Goal: Information Seeking & Learning: Check status

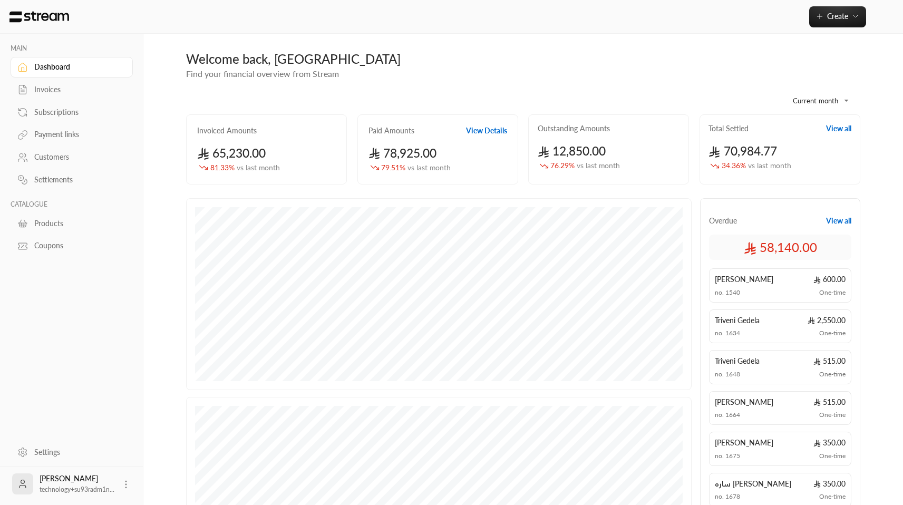
click at [56, 118] on div "Subscriptions" at bounding box center [76, 112] width 85 height 11
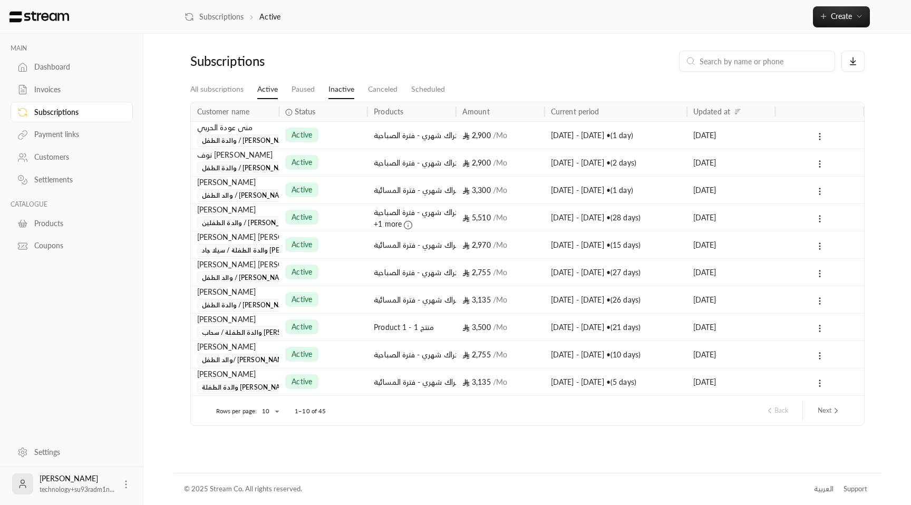
click at [338, 88] on link "Inactive" at bounding box center [341, 89] width 26 height 19
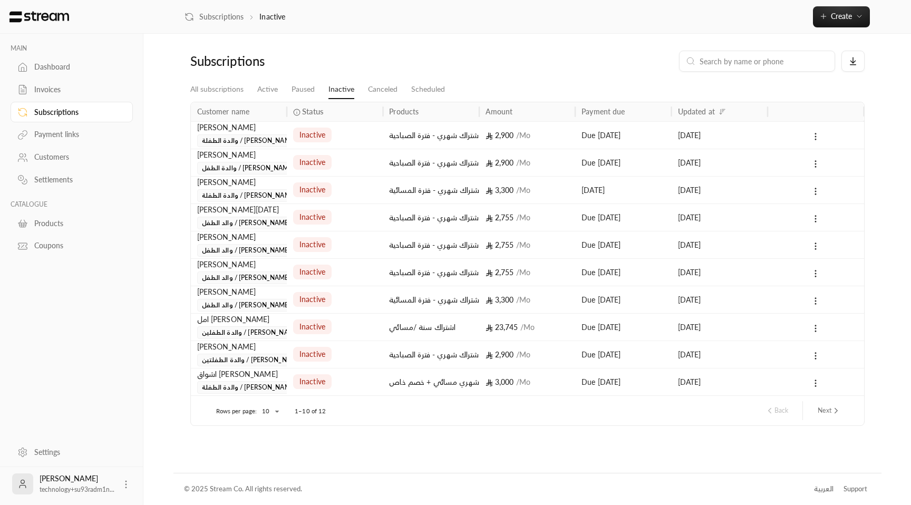
click at [59, 88] on div "Invoices" at bounding box center [76, 89] width 85 height 11
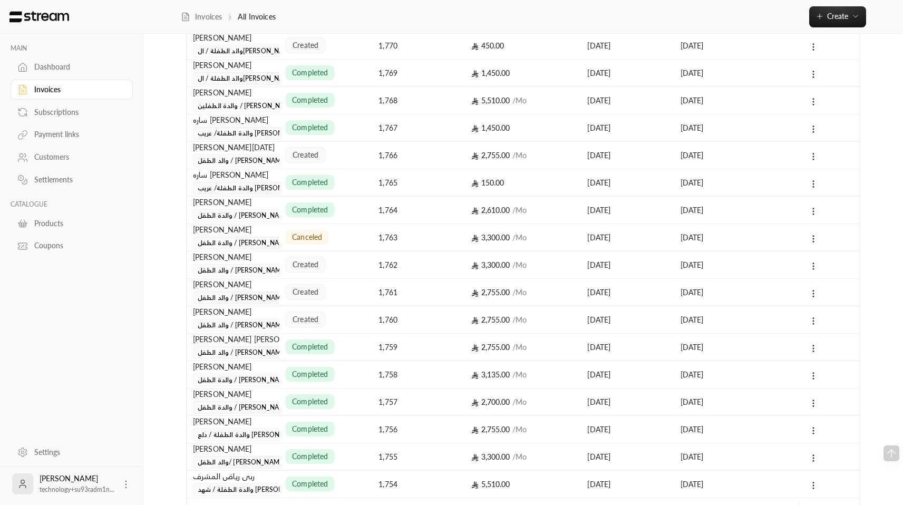
scroll to position [381, 0]
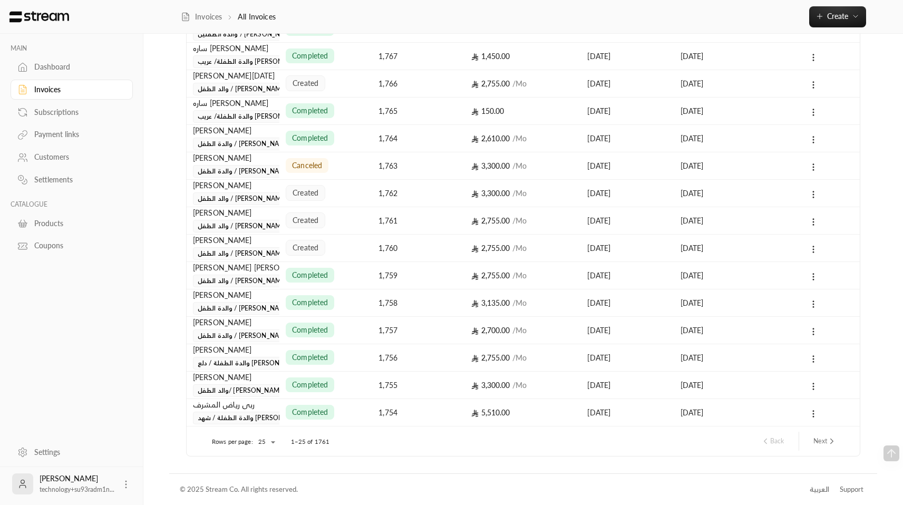
click at [823, 445] on button "Next" at bounding box center [825, 441] width 32 height 18
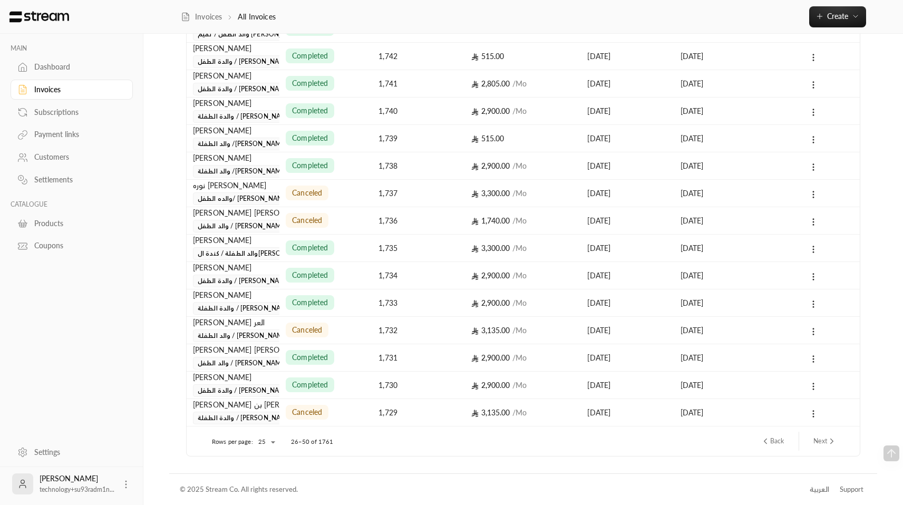
click at [828, 441] on icon "next page" at bounding box center [831, 441] width 9 height 9
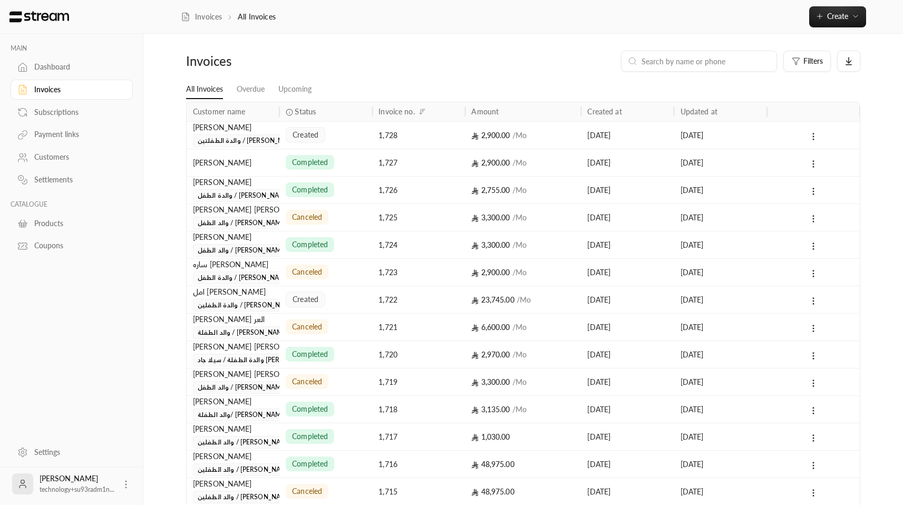
click at [342, 304] on div "created" at bounding box center [326, 299] width 80 height 27
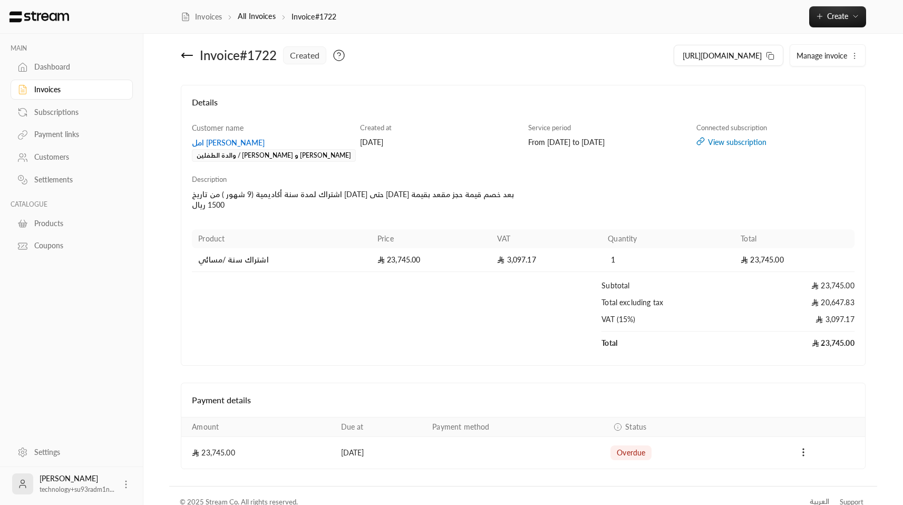
scroll to position [21, 0]
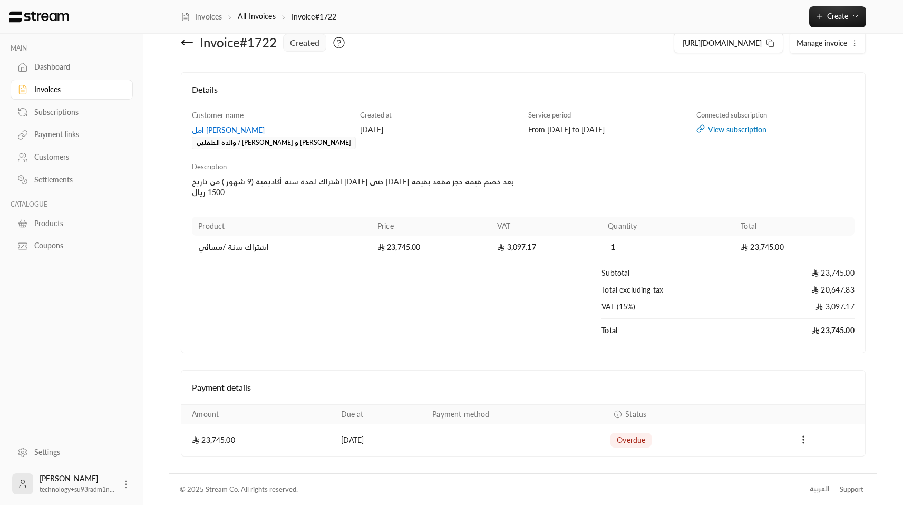
click at [735, 131] on div "View subscription" at bounding box center [775, 129] width 158 height 11
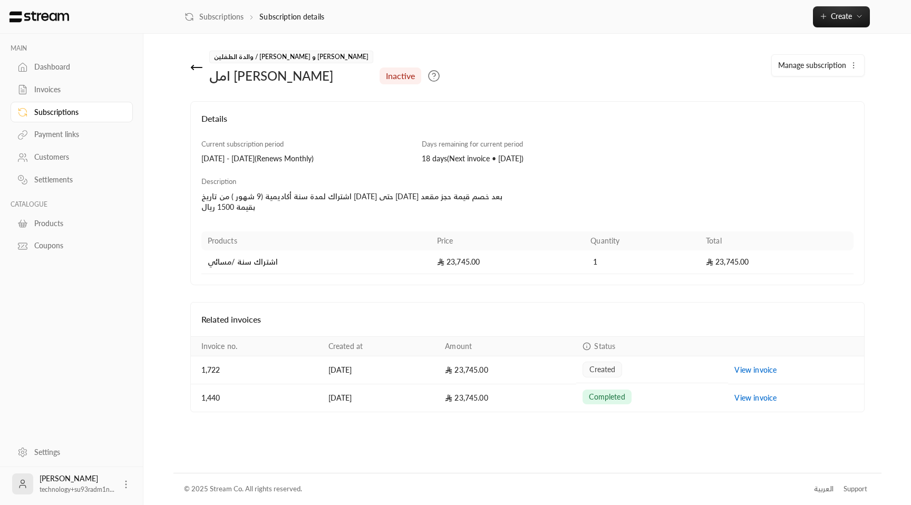
click at [543, 398] on td "23,745.00" at bounding box center [508, 397] width 138 height 27
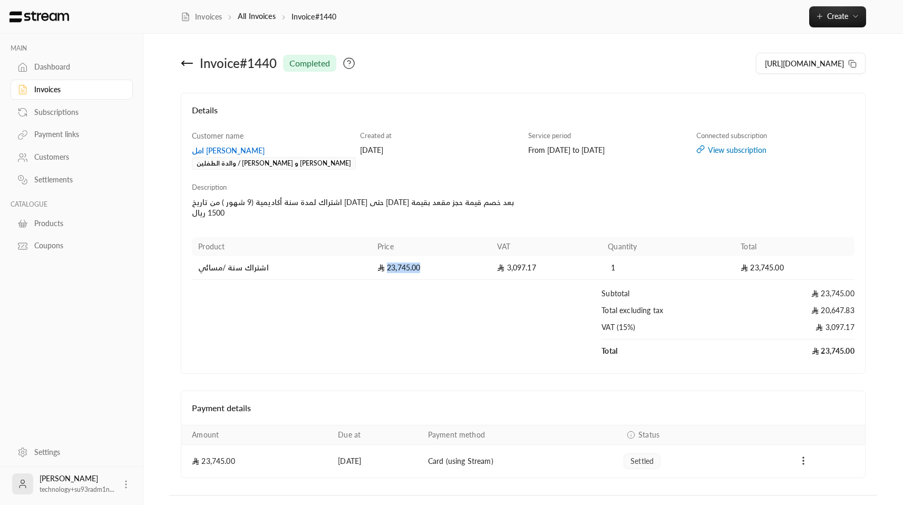
drag, startPoint x: 383, startPoint y: 269, endPoint x: 429, endPoint y: 267, distance: 46.4
click at [429, 267] on td "23,745.00" at bounding box center [431, 268] width 120 height 24
drag, startPoint x: 270, startPoint y: 266, endPoint x: 195, endPoint y: 267, distance: 75.4
click at [195, 267] on td "اشتراك سنة /مسائي" at bounding box center [281, 268] width 179 height 24
drag, startPoint x: 370, startPoint y: 267, endPoint x: 435, endPoint y: 267, distance: 65.9
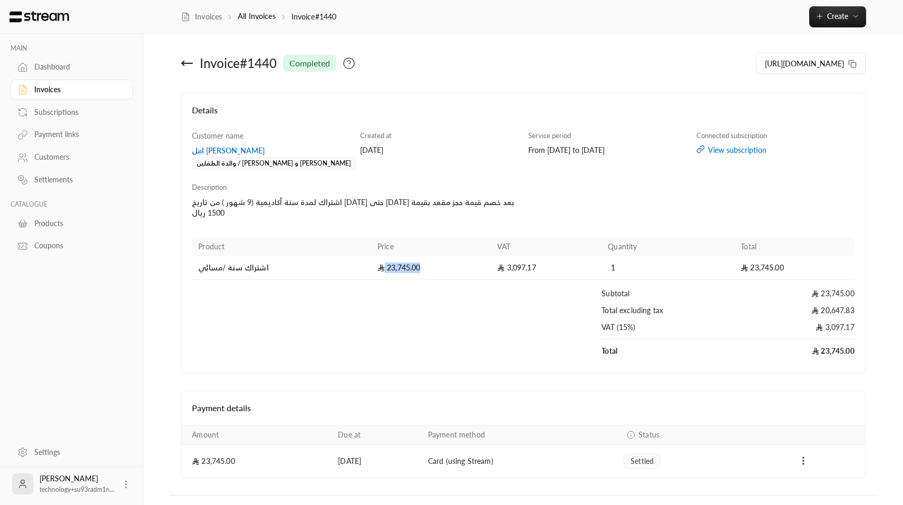
click at [435, 267] on td "23,745.00" at bounding box center [431, 268] width 120 height 24
click at [389, 269] on td "23,745.00" at bounding box center [431, 268] width 120 height 24
click at [396, 268] on td "23,745.00" at bounding box center [431, 268] width 120 height 24
drag, startPoint x: 287, startPoint y: 272, endPoint x: 376, endPoint y: 72, distance: 219.0
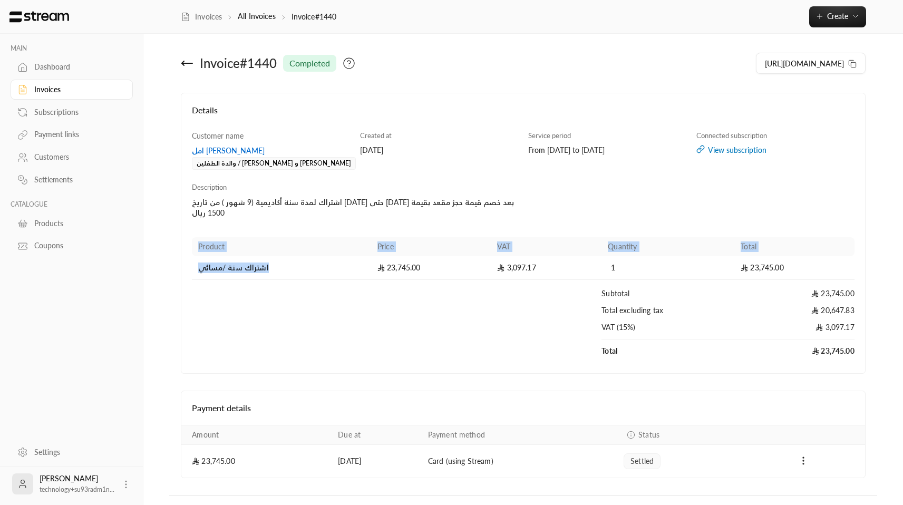
click at [191, 270] on div "Product Price VAT Quantity Total اشتراك سنة /مسائي 23,745.00 3,097.17 1 23,745.…" at bounding box center [523, 297] width 673 height 132
copy table "Product Price VAT Quantity Total اشتراك سنة /مسائي"
drag, startPoint x: 422, startPoint y: 266, endPoint x: 380, endPoint y: 269, distance: 42.3
click at [380, 269] on td "23,745.00" at bounding box center [431, 268] width 120 height 24
copy td "23,745.00"
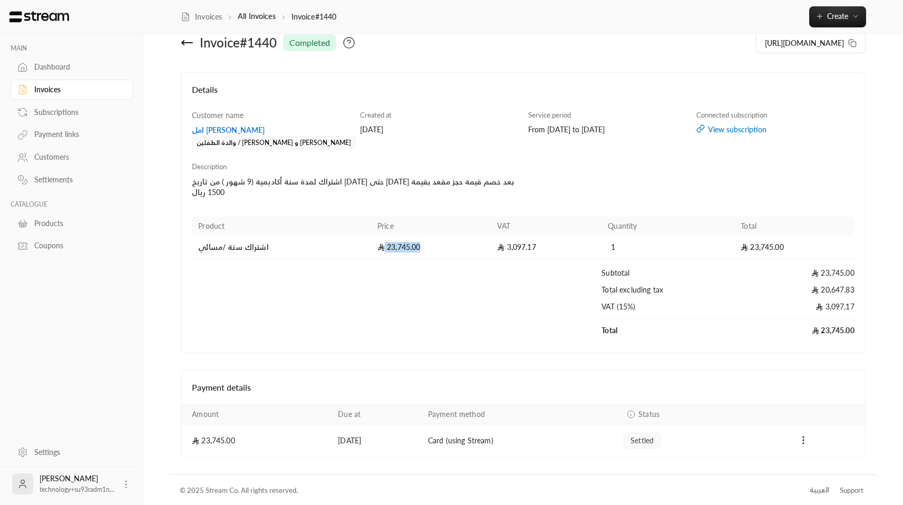
scroll to position [22, 0]
click at [63, 110] on div "Subscriptions" at bounding box center [76, 112] width 85 height 11
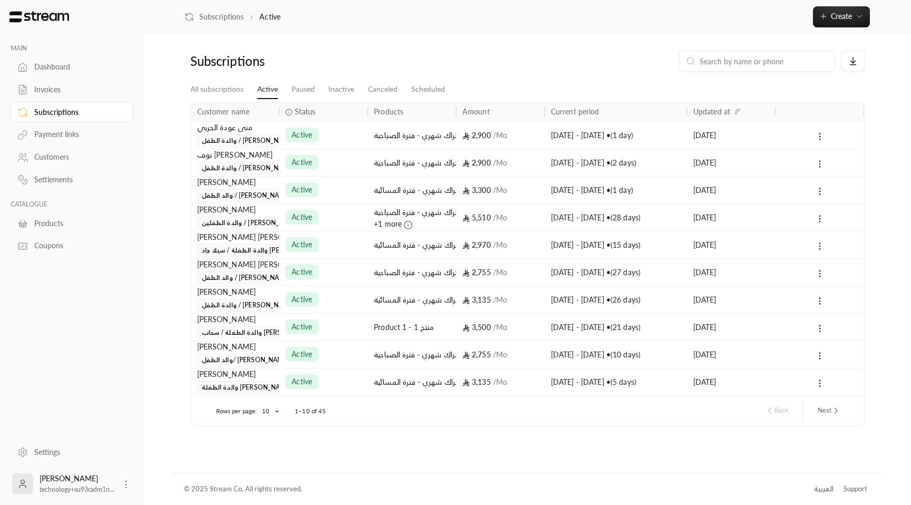
click at [49, 91] on div "Invoices" at bounding box center [76, 89] width 85 height 11
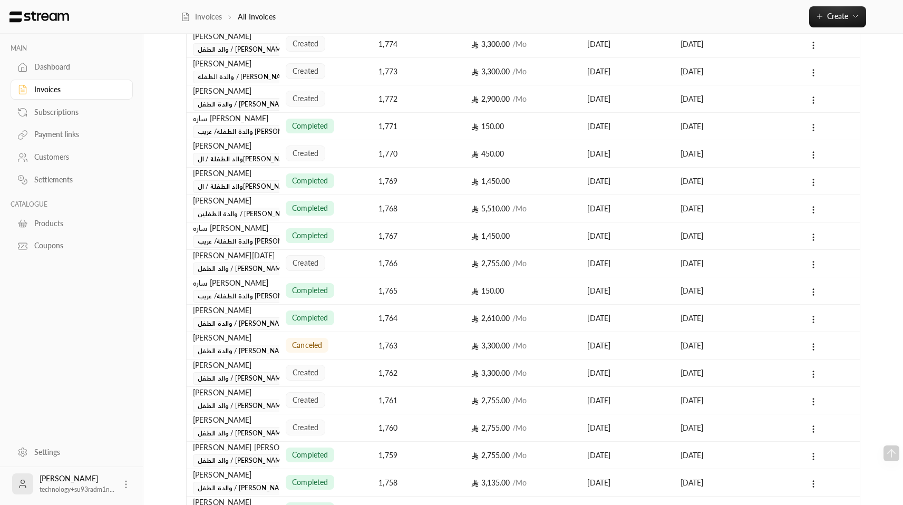
scroll to position [381, 0]
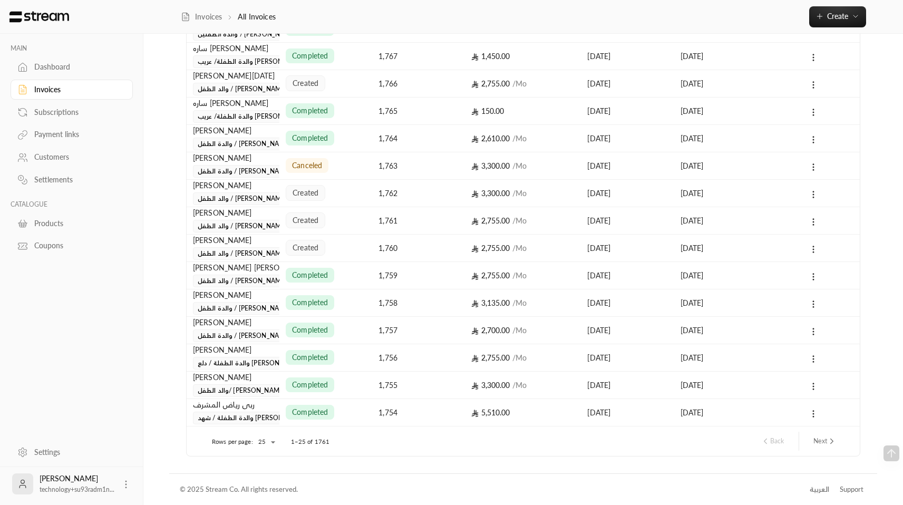
click at [825, 442] on button "Next" at bounding box center [825, 441] width 32 height 18
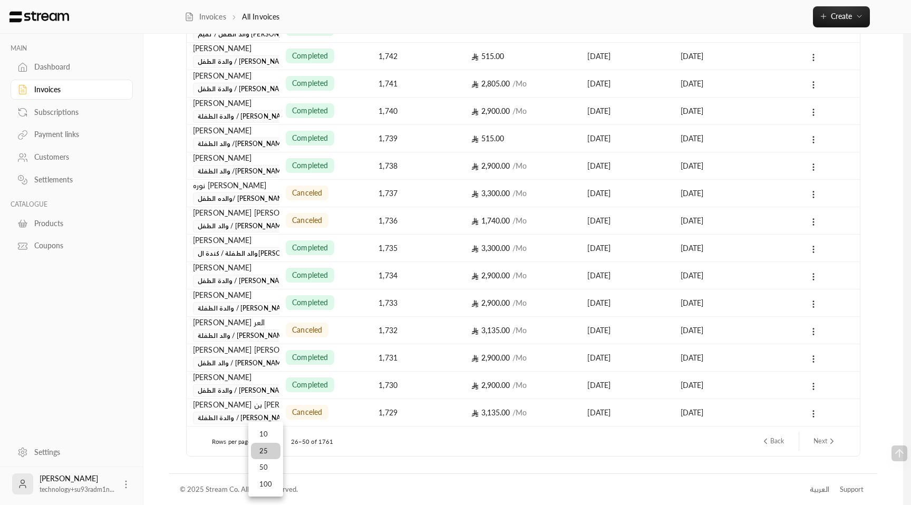
click at [270, 482] on li "100" at bounding box center [266, 484] width 30 height 17
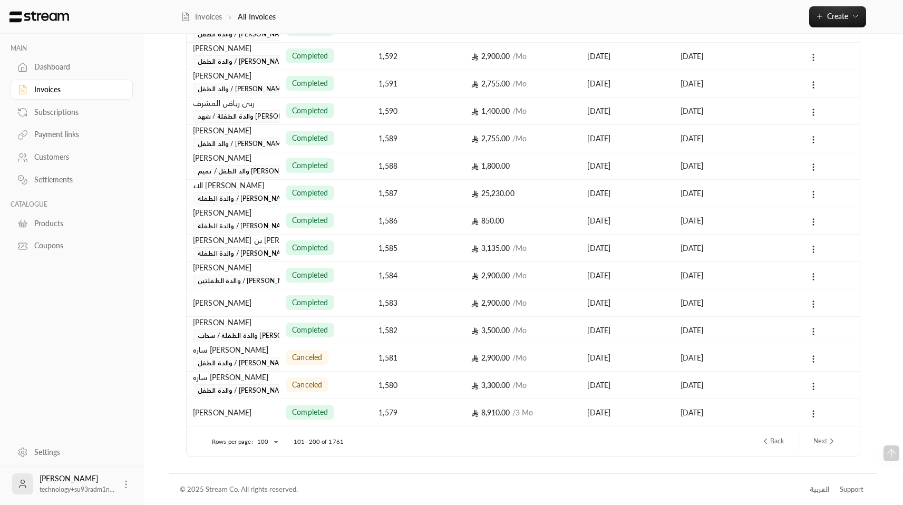
scroll to position [2437, 0]
click at [776, 442] on button "Back" at bounding box center [773, 441] width 32 height 18
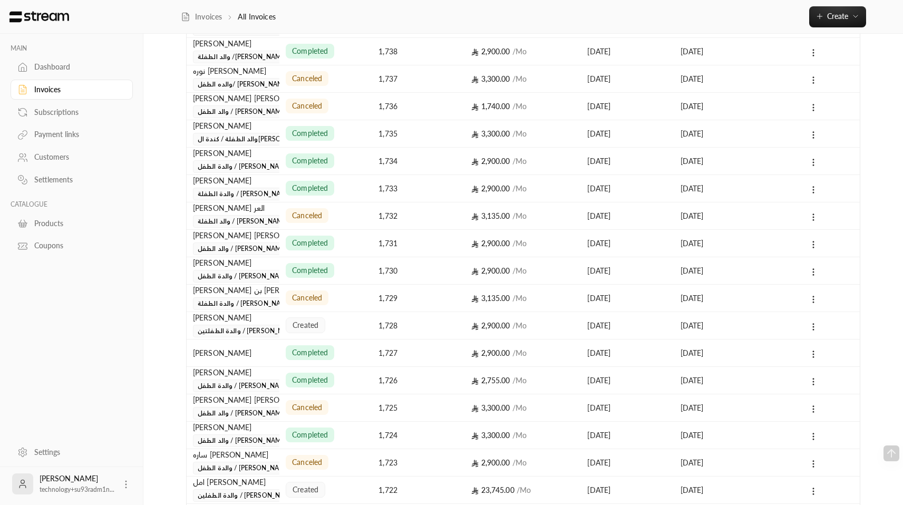
scroll to position [1194, 0]
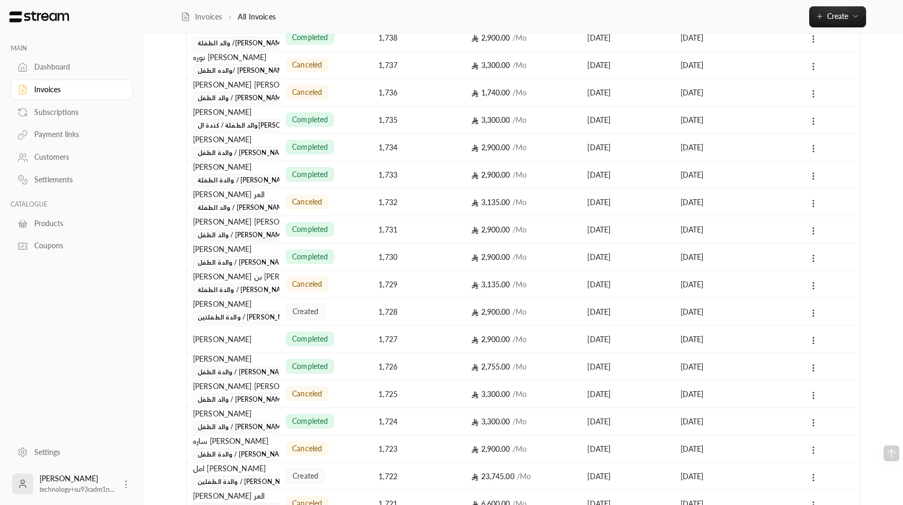
click at [396, 477] on div "1,722" at bounding box center [419, 476] width 80 height 27
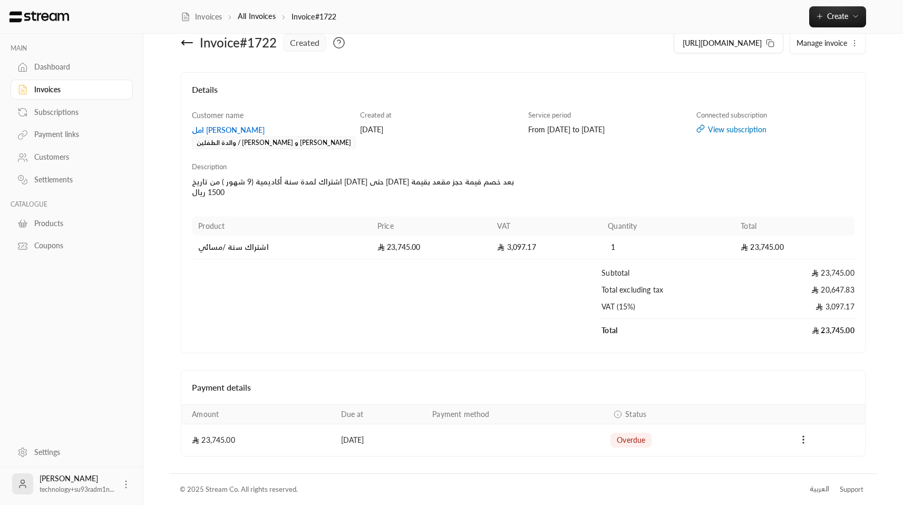
scroll to position [21, 0]
click at [729, 131] on div "View subscription" at bounding box center [775, 129] width 158 height 11
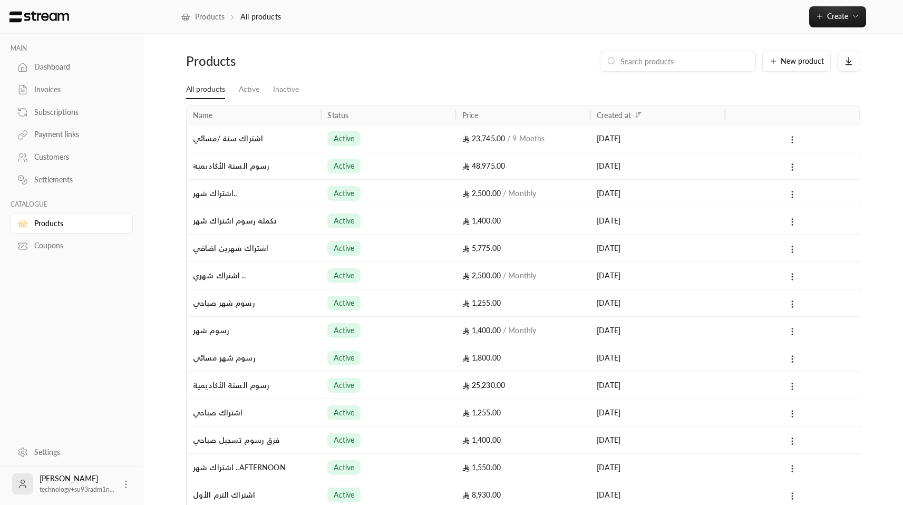
click at [711, 66] on input at bounding box center [685, 61] width 129 height 12
paste input "727634c7-9e84-41d1-8345-de1af975732d"
type input "727634c7-9e84-41d1-8345-de1af975732d"
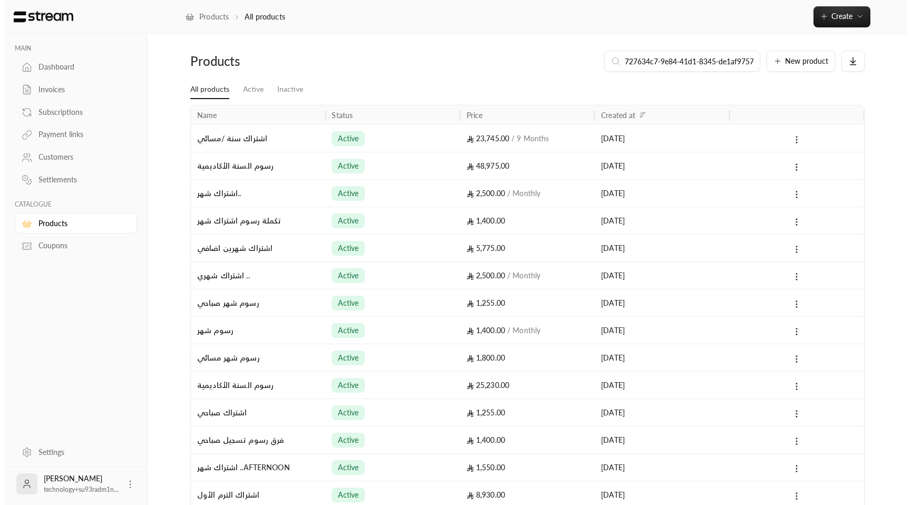
scroll to position [0, 27]
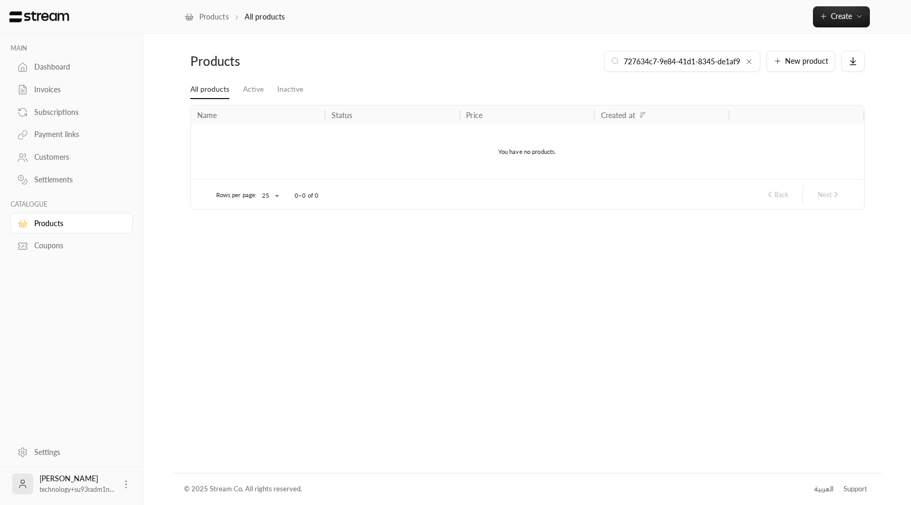
click at [652, 54] on div "727634c7-9e84-41d1-8345-de1af975732d" at bounding box center [682, 61] width 156 height 21
click at [749, 63] on icon at bounding box center [749, 62] width 4 height 4
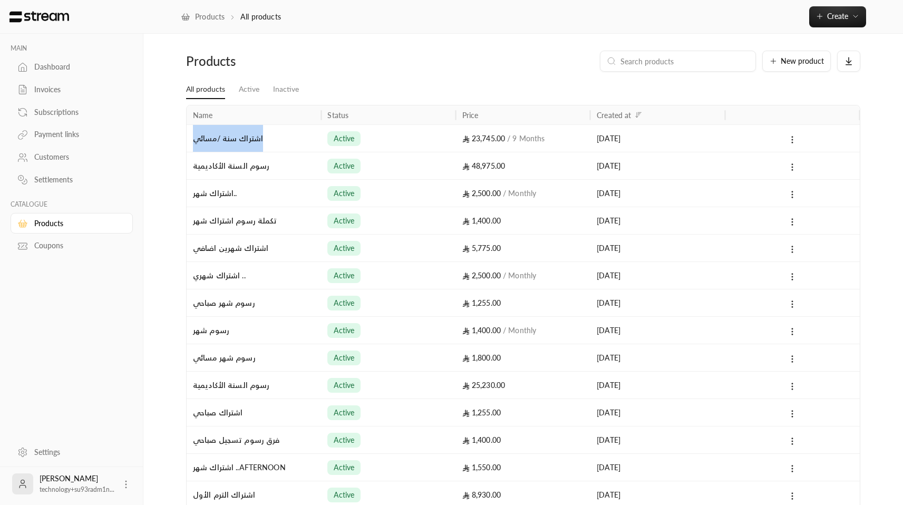
drag, startPoint x: 269, startPoint y: 141, endPoint x: 191, endPoint y: 140, distance: 77.5
click at [190, 141] on div "اشتراك سنة /مسائي" at bounding box center [254, 137] width 134 height 27
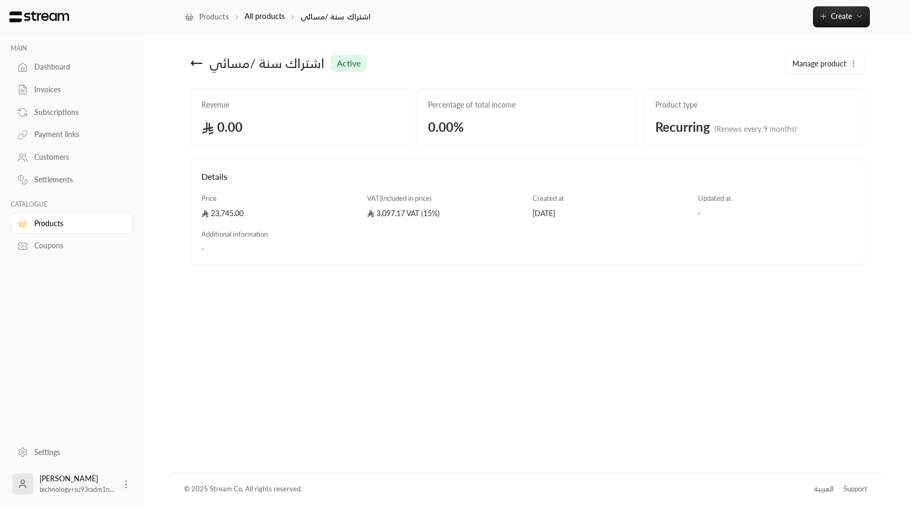
click at [192, 63] on icon at bounding box center [196, 63] width 11 height 0
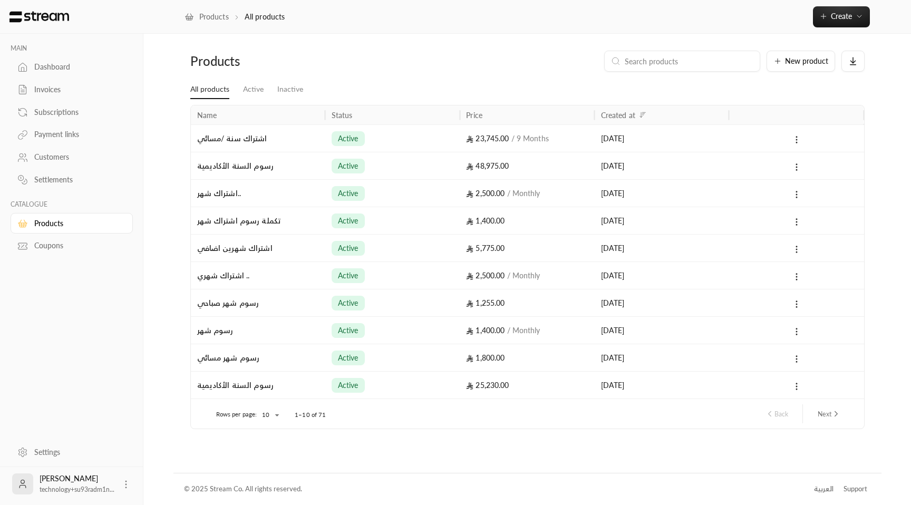
click at [716, 59] on input at bounding box center [689, 61] width 129 height 12
paste input "727634c7-9e84-41d1-8345-de1af975732d"
type input "727634c7-9e84-41d1-8345-de1af975732d"
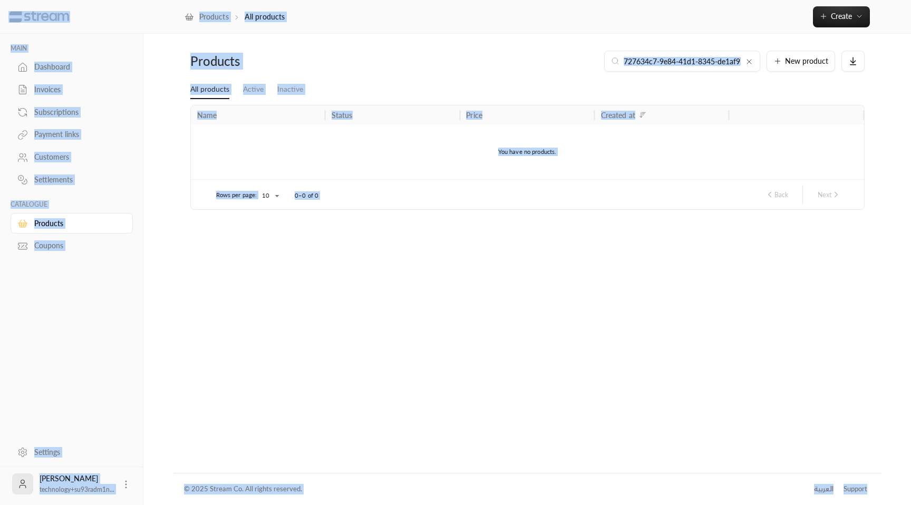
click at [332, 61] on div "727634c7-9e84-41d1-8345-de1af975732d New product" at bounding box center [584, 61] width 560 height 21
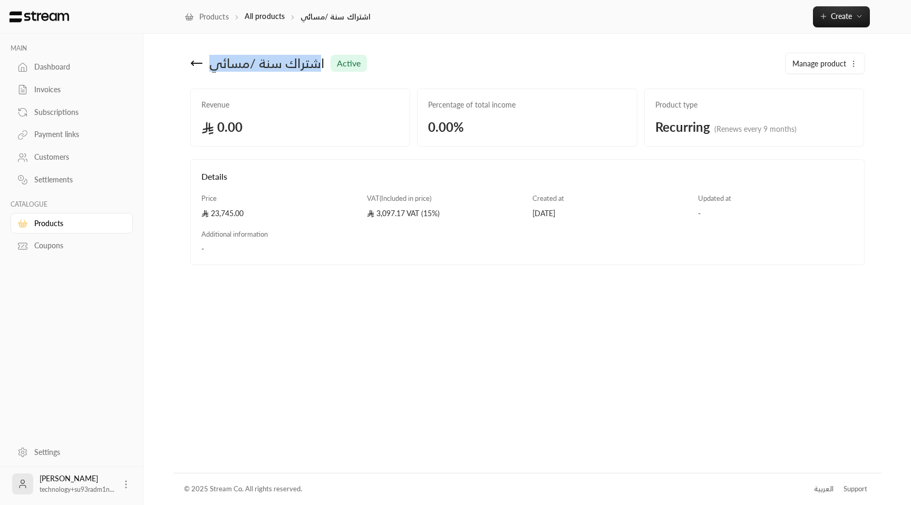
drag, startPoint x: 322, startPoint y: 62, endPoint x: 210, endPoint y: 67, distance: 111.3
click at [210, 67] on span "اشتراك سنة /مسائي" at bounding box center [266, 63] width 115 height 17
copy span "شتراك سنة /مسائي"
click at [191, 63] on icon at bounding box center [196, 63] width 11 height 0
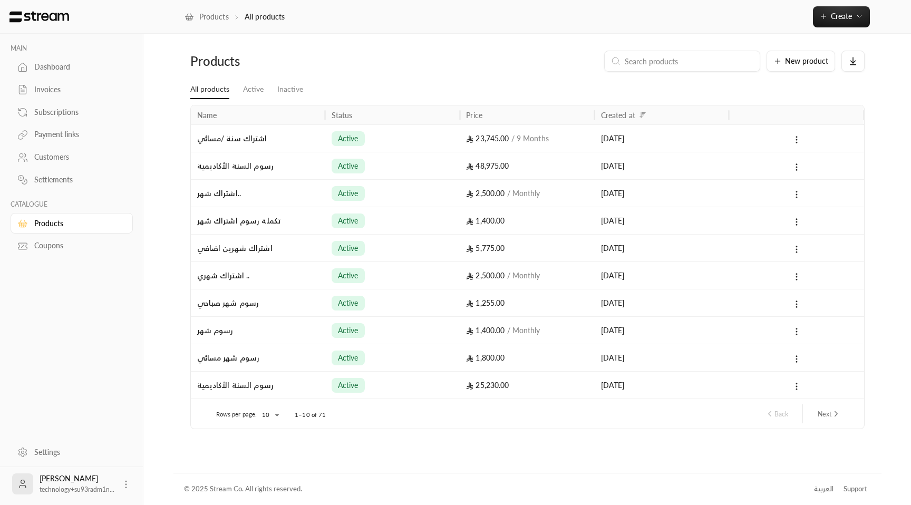
click at [688, 59] on input at bounding box center [689, 61] width 129 height 12
paste input "شتراك سنة /مسائي"
type input "شتراك سنة /مسائي"
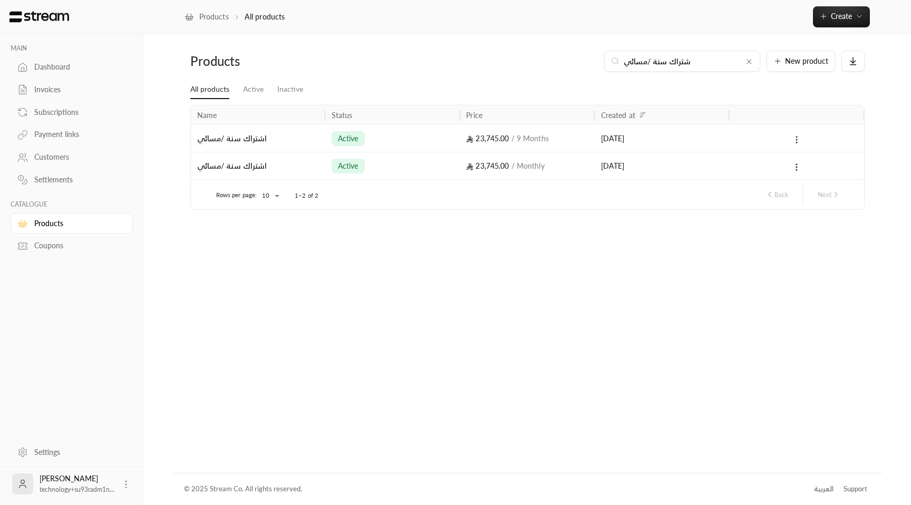
click at [525, 171] on div "23,745.00 / Monthly" at bounding box center [527, 165] width 122 height 27
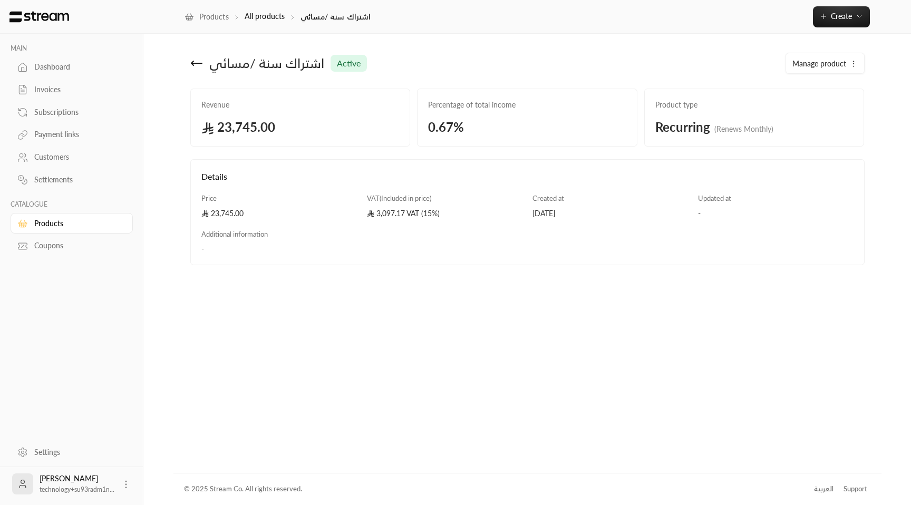
click at [808, 62] on span "Manage product" at bounding box center [819, 64] width 54 height 11
click at [397, 80] on div "اشتراك سنة /مسائي active Manage product Edit Deactivate Delete" at bounding box center [527, 70] width 685 height 38
click at [195, 64] on icon at bounding box center [196, 63] width 13 height 13
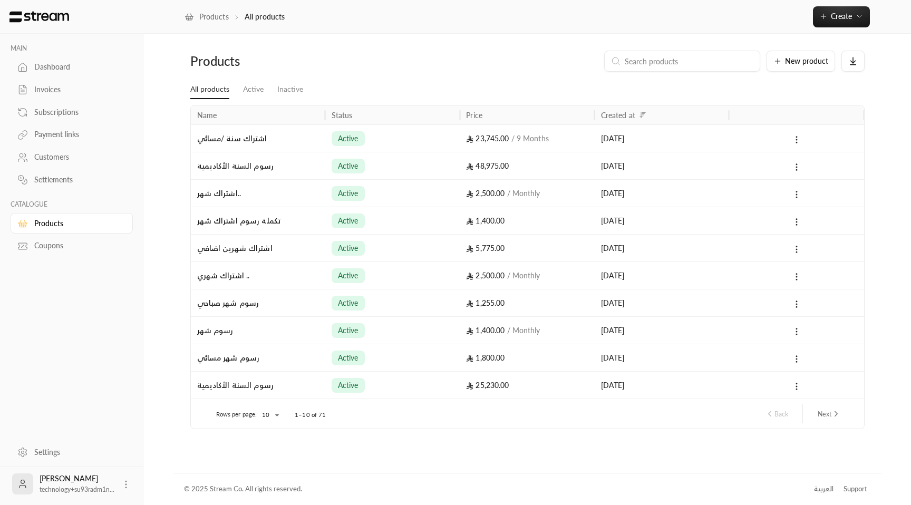
click at [348, 139] on span "active" at bounding box center [348, 138] width 21 height 11
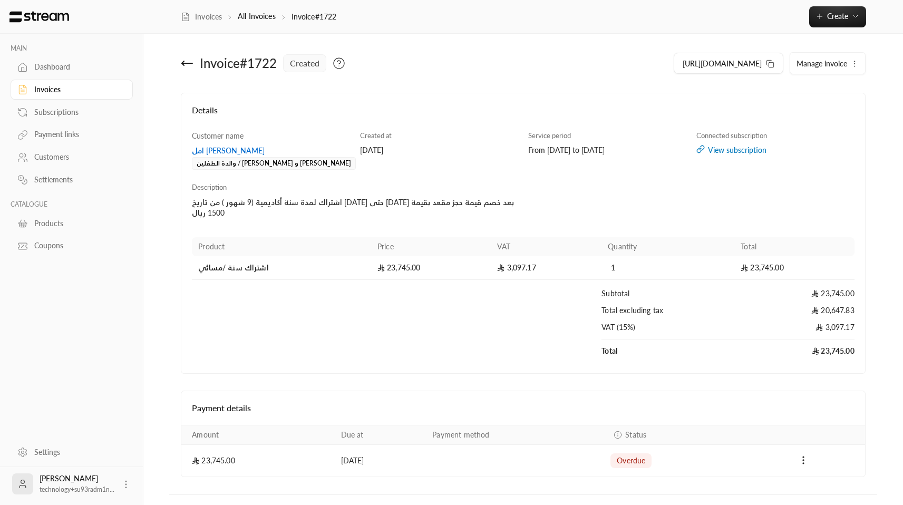
click at [734, 148] on div "View subscription" at bounding box center [775, 150] width 158 height 11
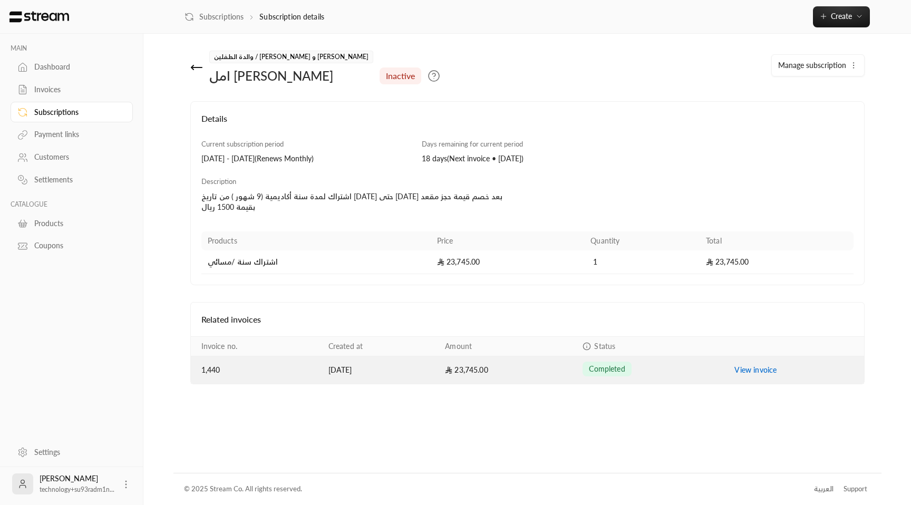
click at [521, 374] on td "23,745.00" at bounding box center [508, 369] width 138 height 27
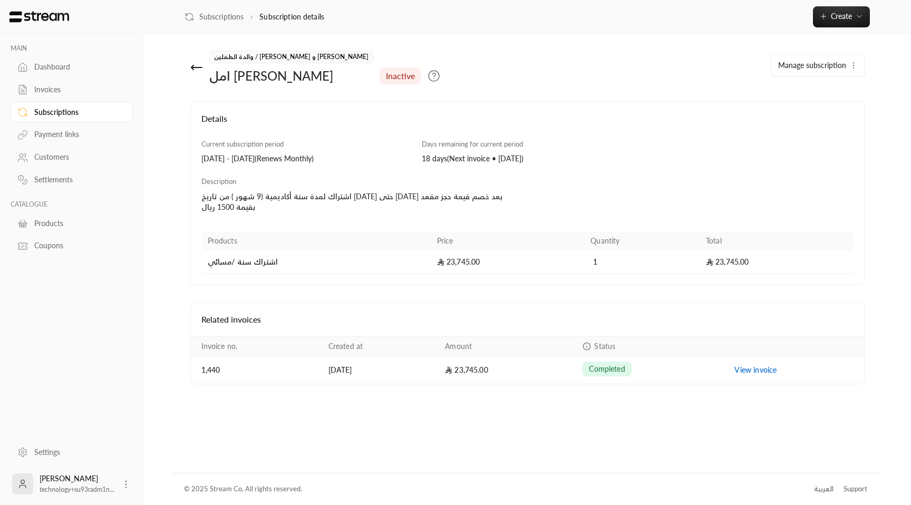
click at [250, 265] on td "اشتراك سنة /مسائي" at bounding box center [315, 262] width 229 height 24
click at [250, 264] on td "اشتراك سنة /مسائي" at bounding box center [315, 262] width 229 height 24
drag, startPoint x: 286, startPoint y: 261, endPoint x: 201, endPoint y: 264, distance: 85.4
click at [201, 264] on td "اشتراك سنة /مسائي" at bounding box center [315, 262] width 229 height 24
copy td "اشتراك سنة /مسائي"
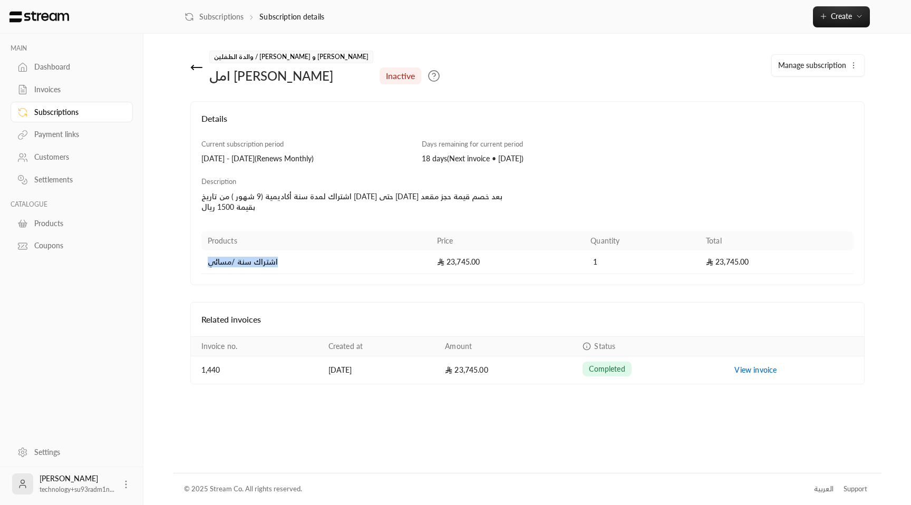
click at [62, 225] on div "Products" at bounding box center [76, 223] width 85 height 11
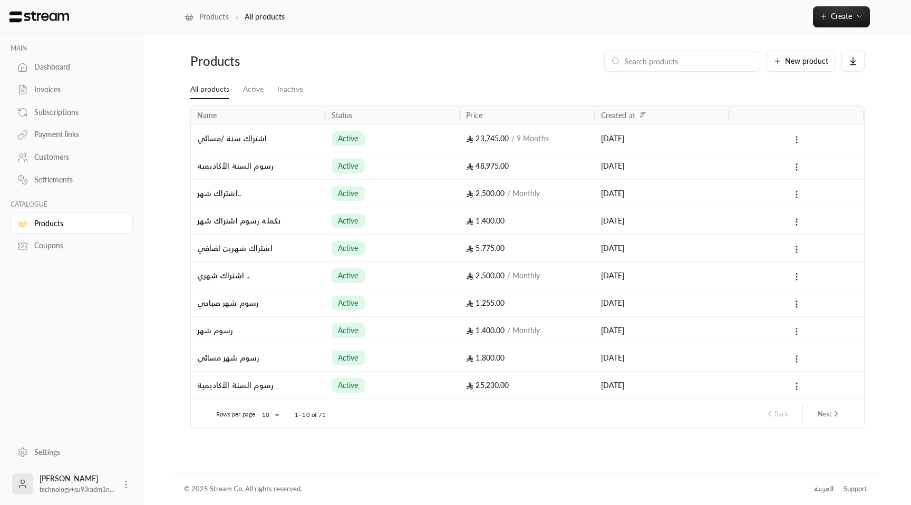
click at [695, 66] on input at bounding box center [689, 61] width 129 height 12
paste input "اشتراك سنة /مسائي"
type input "اشتراك سنة /مسائي"
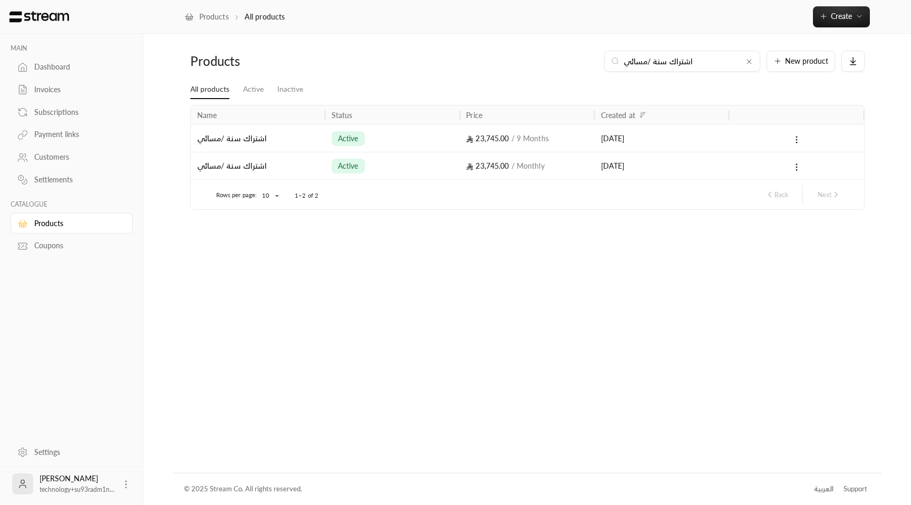
click at [432, 140] on div "active" at bounding box center [393, 138] width 122 height 27
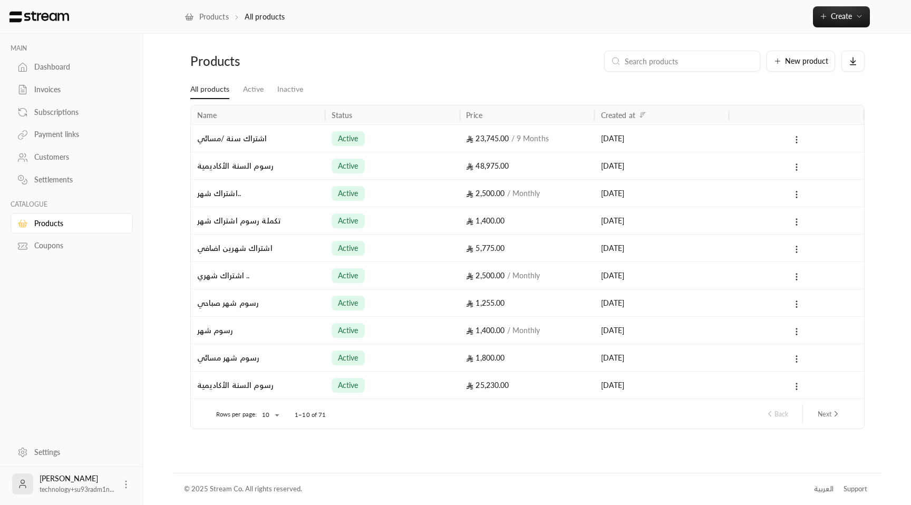
click at [664, 59] on input at bounding box center [689, 61] width 129 height 12
paste input "اشتراك سنة /مسائي"
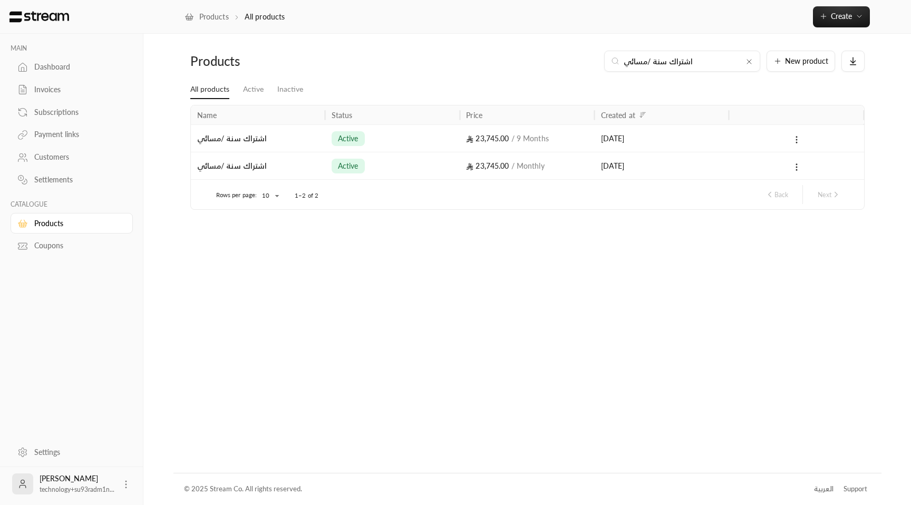
type input "اشتراك سنة /مسائي"
click at [517, 170] on div "23,745.00 / Monthly" at bounding box center [527, 165] width 122 height 27
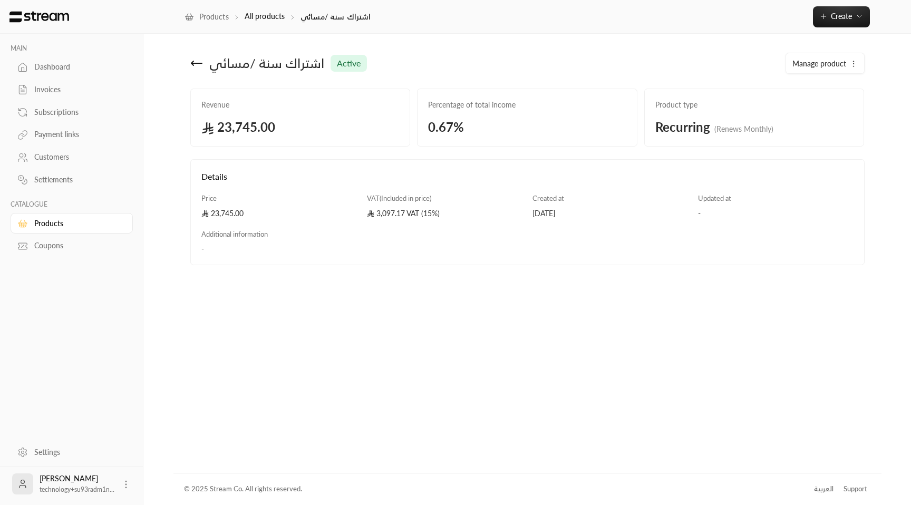
click at [848, 65] on div "Manage product" at bounding box center [824, 64] width 65 height 11
click at [193, 67] on icon at bounding box center [196, 63] width 13 height 13
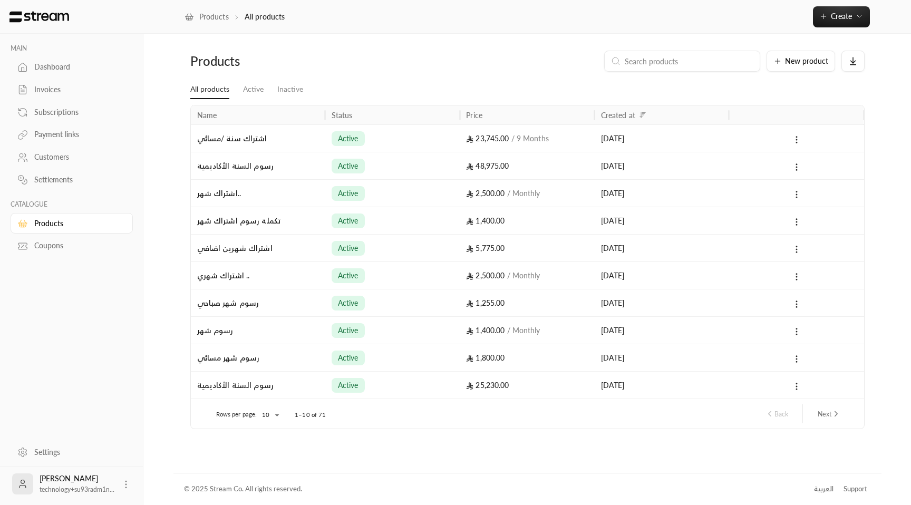
click at [42, 88] on div "Invoices" at bounding box center [76, 89] width 85 height 11
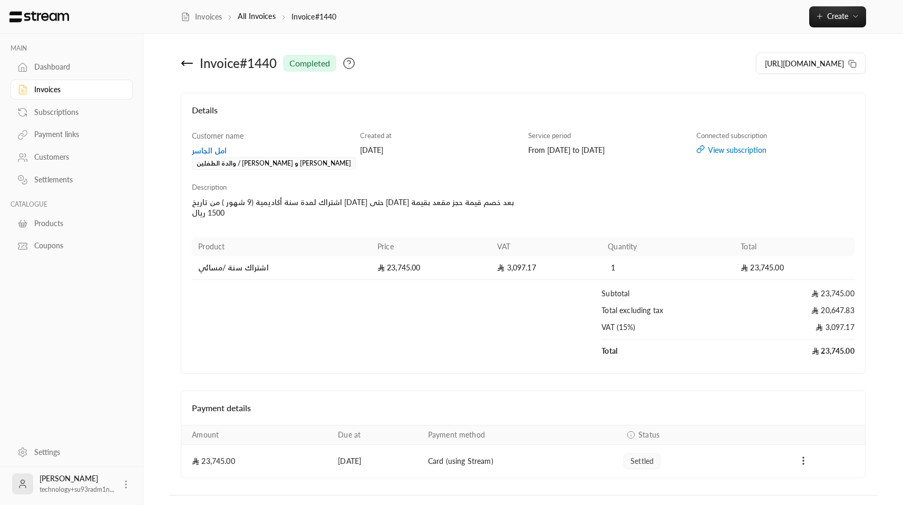
click at [567, 148] on div "From [DATE] to [DATE]" at bounding box center [607, 150] width 158 height 11
drag, startPoint x: 602, startPoint y: 152, endPoint x: 433, endPoint y: 190, distance: 172.9
click at [629, 154] on div "From [DATE] to [DATE]" at bounding box center [607, 150] width 158 height 11
drag, startPoint x: 286, startPoint y: 202, endPoint x: 307, endPoint y: 202, distance: 21.1
click at [307, 202] on div "اشتراك لمدة سنة أكاديمية (9 شهور ) من تاريخ [DATE] حتى [DATE] بعد خصم قيمة حجز …" at bounding box center [355, 207] width 326 height 21
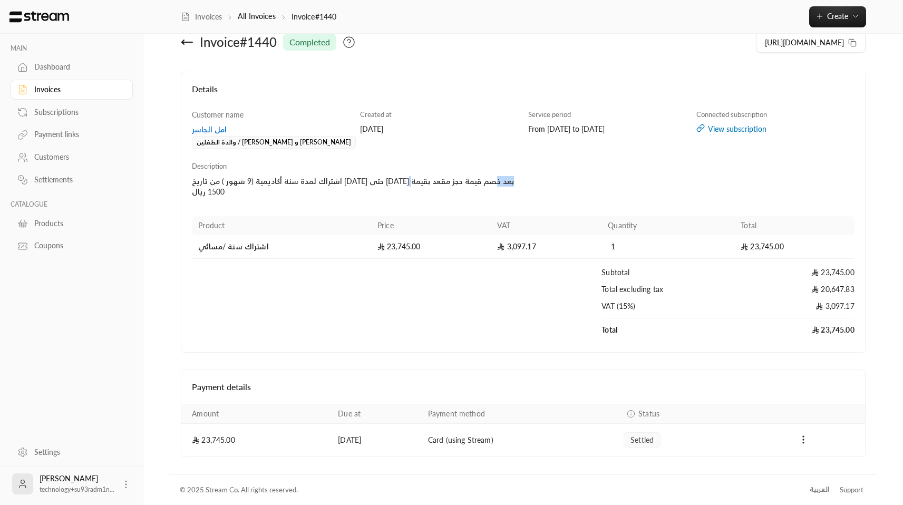
scroll to position [22, 0]
click at [807, 439] on icon "Payments" at bounding box center [803, 439] width 11 height 11
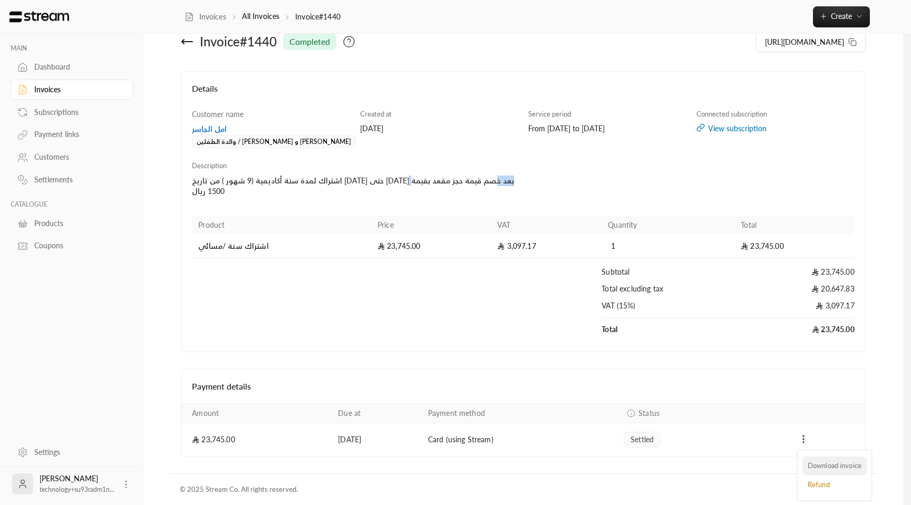
click at [856, 461] on li "Download invoice" at bounding box center [834, 466] width 64 height 19
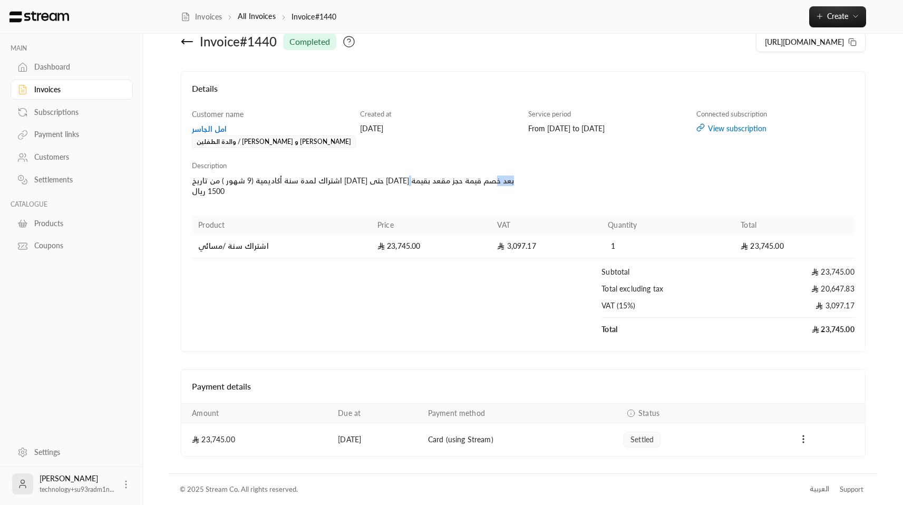
click at [719, 129] on div "View subscription" at bounding box center [775, 128] width 158 height 11
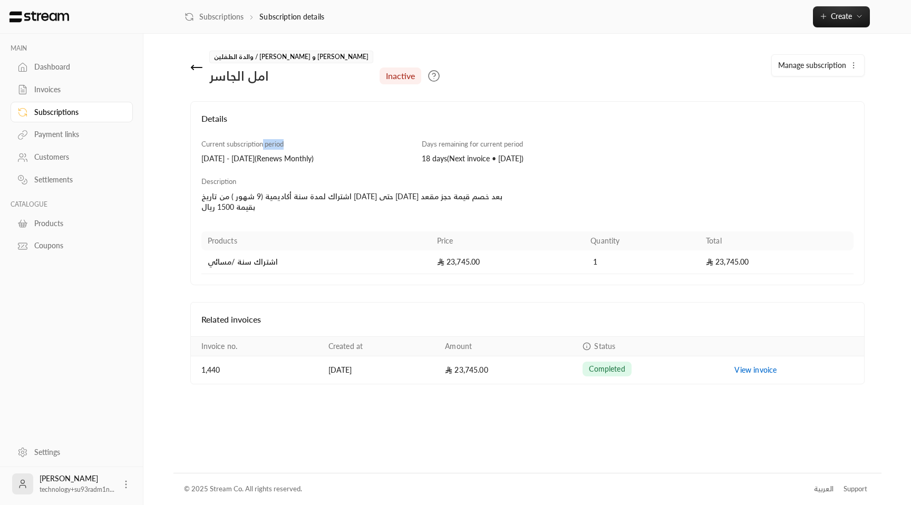
drag, startPoint x: 262, startPoint y: 143, endPoint x: 285, endPoint y: 145, distance: 22.7
click at [285, 145] on div "Current subscription period [DATE] - [DATE] ( Renews Monthly )" at bounding box center [306, 151] width 221 height 25
click at [282, 160] on div "[DATE] - [DATE] ( Renews Monthly )" at bounding box center [306, 158] width 210 height 11
drag, startPoint x: 311, startPoint y: 160, endPoint x: 321, endPoint y: 163, distance: 10.7
click at [317, 161] on div "30/09/2025 - 31/10/2025 ( Renews Monthly )" at bounding box center [306, 158] width 210 height 11
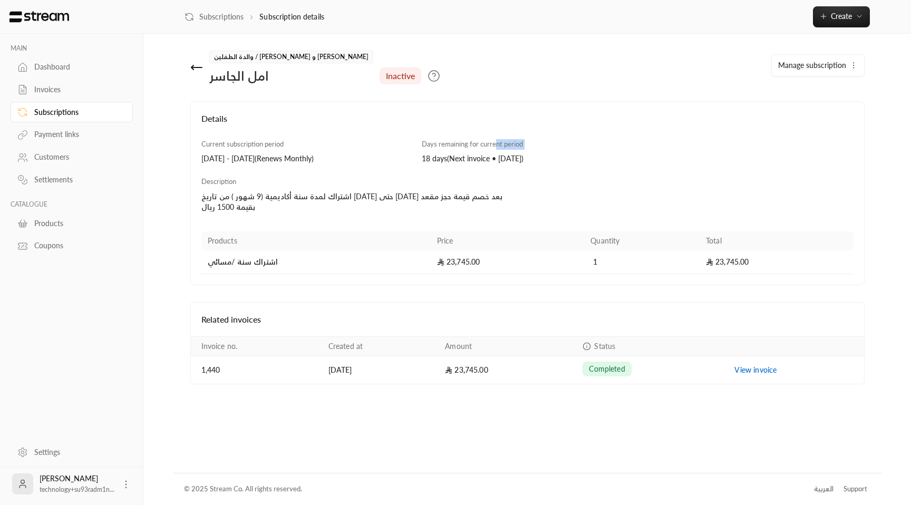
drag, startPoint x: 423, startPoint y: 160, endPoint x: 501, endPoint y: 144, distance: 79.2
click at [499, 144] on div "Days remaining for current period 18 days ( Next invoice • 31/10/2025 )" at bounding box center [527, 151] width 221 height 25
drag, startPoint x: 337, startPoint y: 197, endPoint x: 371, endPoint y: 197, distance: 33.7
click at [371, 197] on div "اشتراك لمدة سنة أكاديمية (9 شهور ) من تاريخ [DATE] حتى [DATE] بعد خصم قيمة حجز …" at bounding box center [361, 201] width 321 height 21
copy div "31/ 8/ 2025"
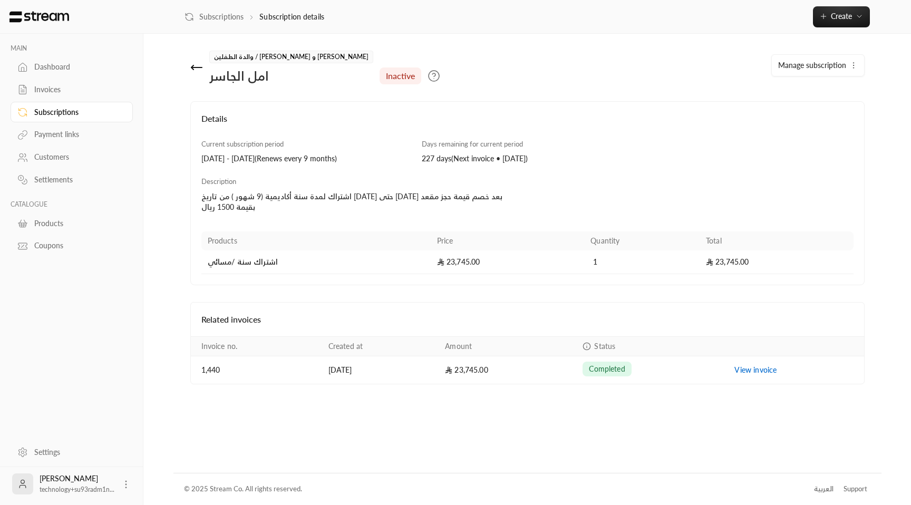
click at [217, 158] on div "[DATE] - [DATE] ( Renews every 9 months )" at bounding box center [306, 158] width 210 height 11
click at [465, 366] on td "23,745.00" at bounding box center [508, 369] width 138 height 27
drag, startPoint x: 370, startPoint y: 196, endPoint x: 350, endPoint y: 196, distance: 20.0
click at [350, 196] on div "اشتراك لمدة سنة أكاديمية (9 شهور ) من تاريخ [DATE] حتى [DATE] بعد خصم قيمة حجز …" at bounding box center [361, 201] width 321 height 21
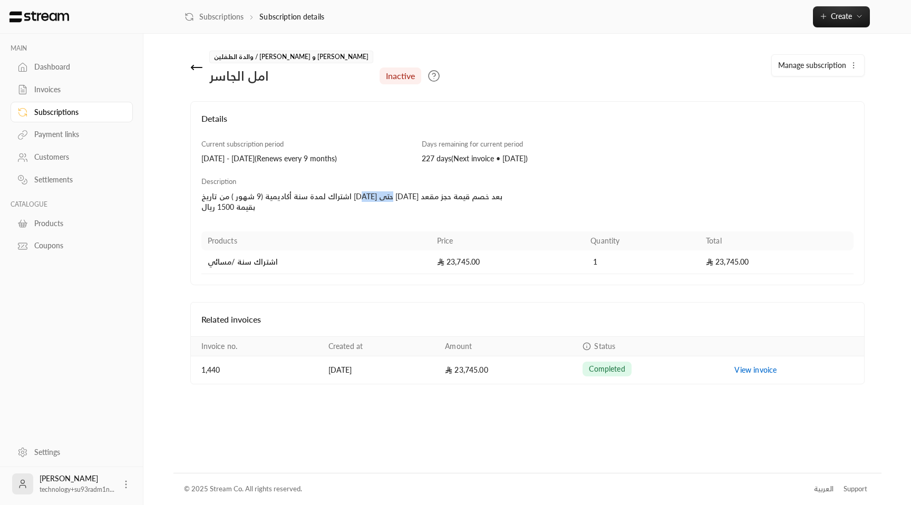
click at [239, 160] on div "31/08/2025 - 28/05/2026 ( Renews every 9 months )" at bounding box center [306, 158] width 210 height 11
drag, startPoint x: 254, startPoint y: 158, endPoint x: 279, endPoint y: 163, distance: 25.8
click at [253, 159] on div "31/08/2025 - 28/05/2026 ( Renews every 9 months )" at bounding box center [306, 158] width 210 height 11
drag, startPoint x: 320, startPoint y: 198, endPoint x: 298, endPoint y: 195, distance: 22.3
click at [298, 195] on div "اشتراك لمدة سنة أكاديمية (9 شهور ) من تاريخ [DATE] حتى [DATE] بعد خصم قيمة حجز …" at bounding box center [361, 201] width 321 height 21
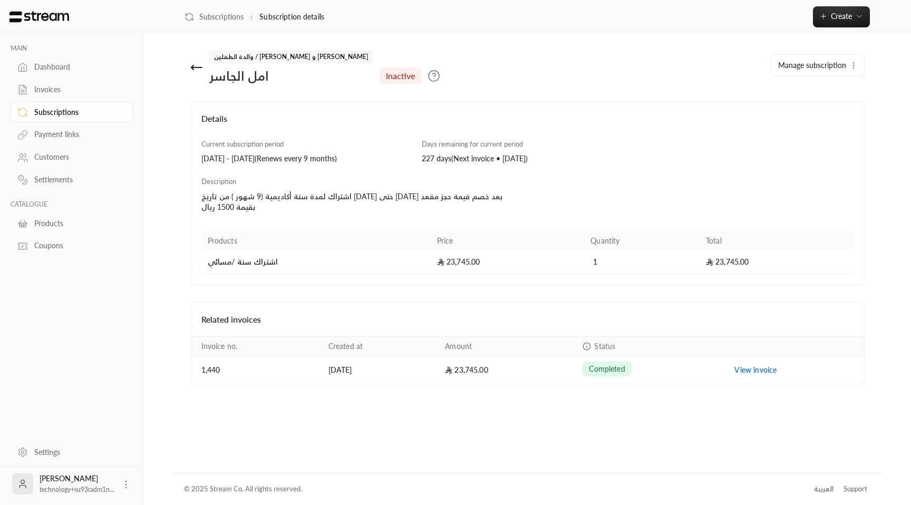
click at [275, 158] on div "31/08/2025 - 28/05/2026 ( Renews every 9 months )" at bounding box center [306, 158] width 210 height 11
drag, startPoint x: 314, startPoint y: 161, endPoint x: 332, endPoint y: 158, distance: 18.8
click at [317, 161] on div "31/08/2025 - 28/05/2026 ( Renews every 9 months )" at bounding box center [306, 158] width 210 height 11
click at [346, 159] on div "31/08/2025 - 28/05/2026 ( Renews every 9 months )" at bounding box center [306, 158] width 210 height 11
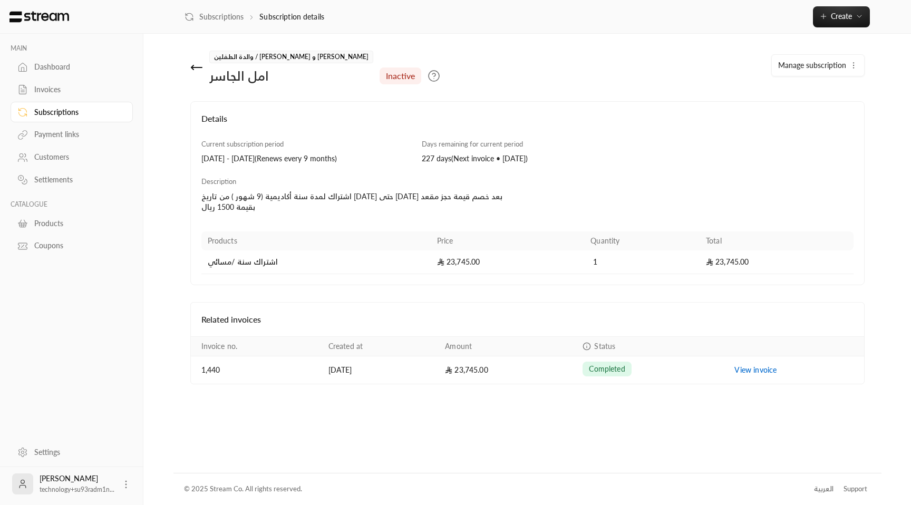
click at [358, 158] on div "31/08/2025 - 28/05/2026 ( Renews every 9 months )" at bounding box center [306, 158] width 210 height 11
drag, startPoint x: 453, startPoint y: 156, endPoint x: 542, endPoint y: 147, distance: 89.5
click at [542, 147] on div "Days remaining for current period 227 days ( Next invoice • 28/05/2026 )" at bounding box center [527, 151] width 221 height 25
drag, startPoint x: 543, startPoint y: 151, endPoint x: 541, endPoint y: 159, distance: 7.5
click at [541, 159] on div "Days remaining for current period 227 days ( Next invoice • 28/05/2026 )" at bounding box center [527, 151] width 221 height 25
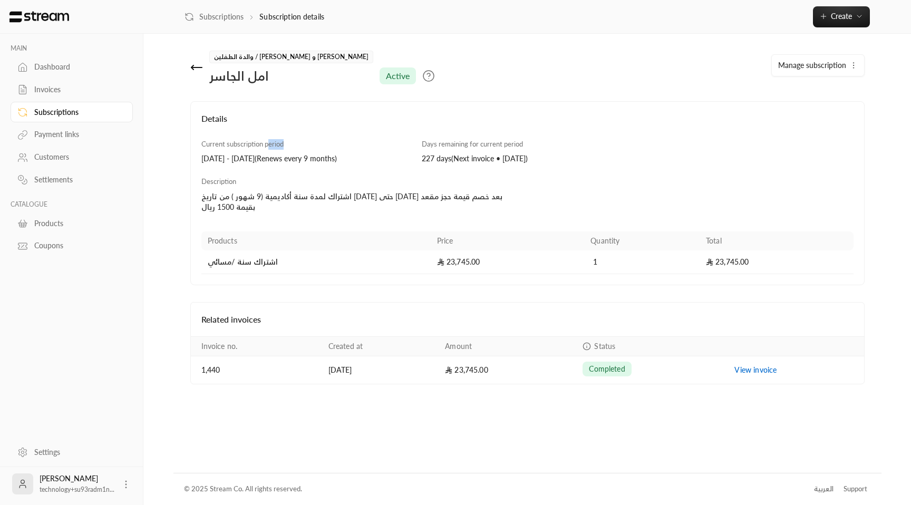
drag, startPoint x: 268, startPoint y: 141, endPoint x: 295, endPoint y: 144, distance: 27.5
click at [295, 144] on div "Current subscription period [DATE] - [DATE] ( Renews every 9 months )" at bounding box center [306, 151] width 221 height 25
drag, startPoint x: 460, startPoint y: 141, endPoint x: 488, endPoint y: 141, distance: 27.9
click at [484, 140] on span "Days remaining for current period" at bounding box center [472, 144] width 101 height 8
drag, startPoint x: 428, startPoint y: 158, endPoint x: 442, endPoint y: 158, distance: 13.7
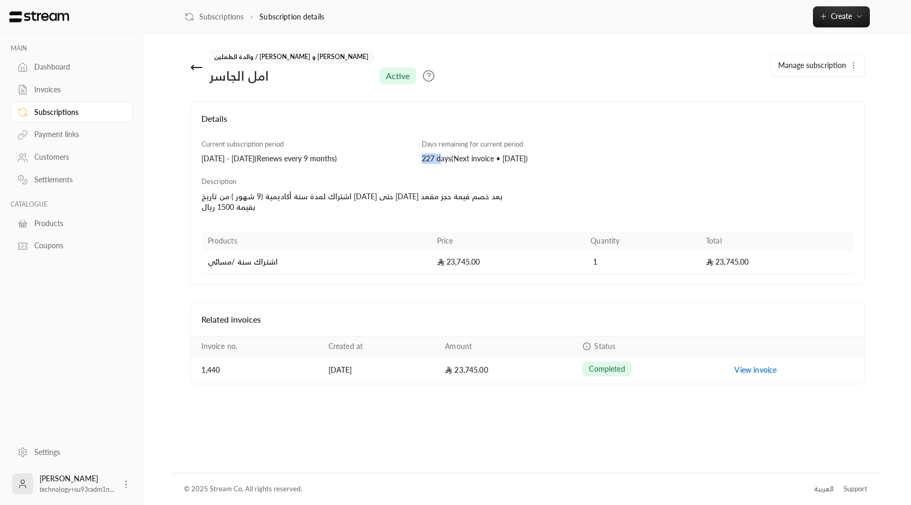
click at [442, 158] on div "Days remaining for current period 227 days ( Next invoice • [DATE] )" at bounding box center [527, 151] width 221 height 25
click at [426, 160] on div "227 days ( Next invoice • [DATE] )" at bounding box center [527, 158] width 210 height 11
click at [426, 160] on div "227 days ( Next invoice • 28/05/2026 )" at bounding box center [527, 158] width 210 height 11
click at [511, 160] on div "227 days ( Next invoice • 28/05/2026 )" at bounding box center [527, 158] width 210 height 11
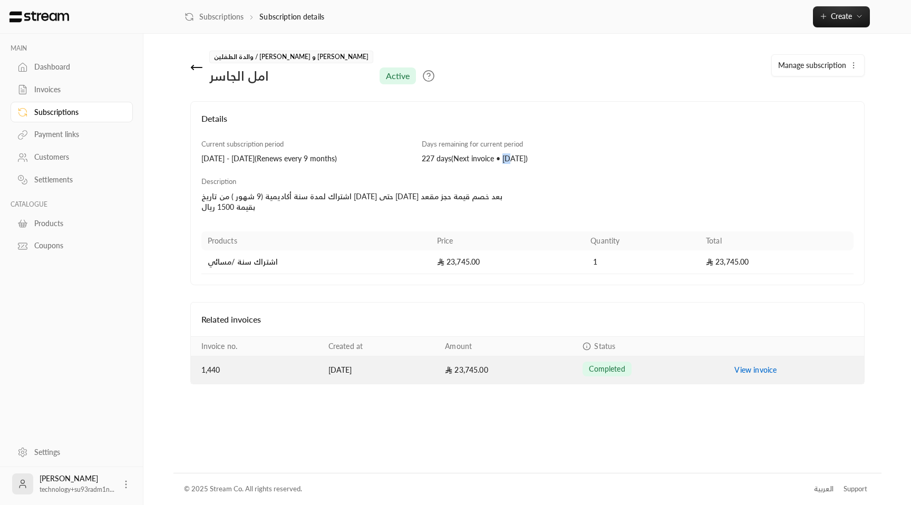
click at [747, 369] on link "View invoice" at bounding box center [755, 369] width 42 height 9
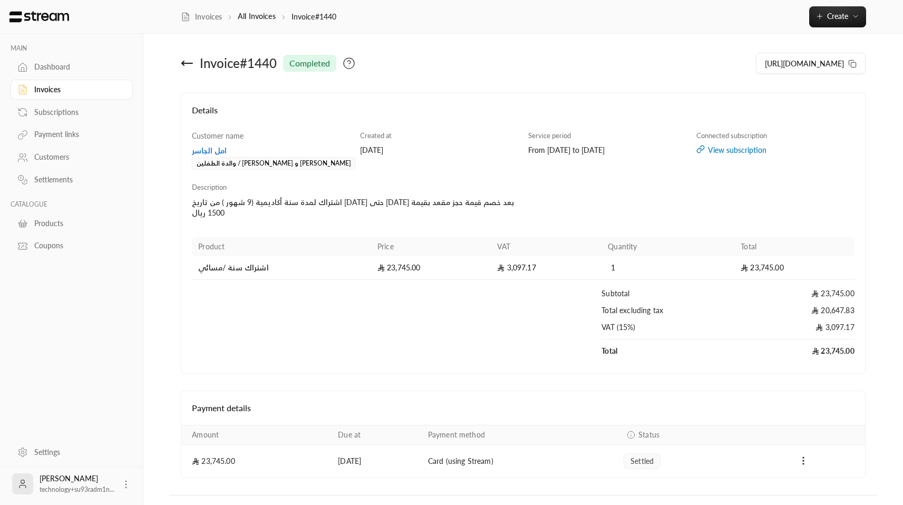
click at [186, 62] on icon at bounding box center [187, 63] width 13 height 13
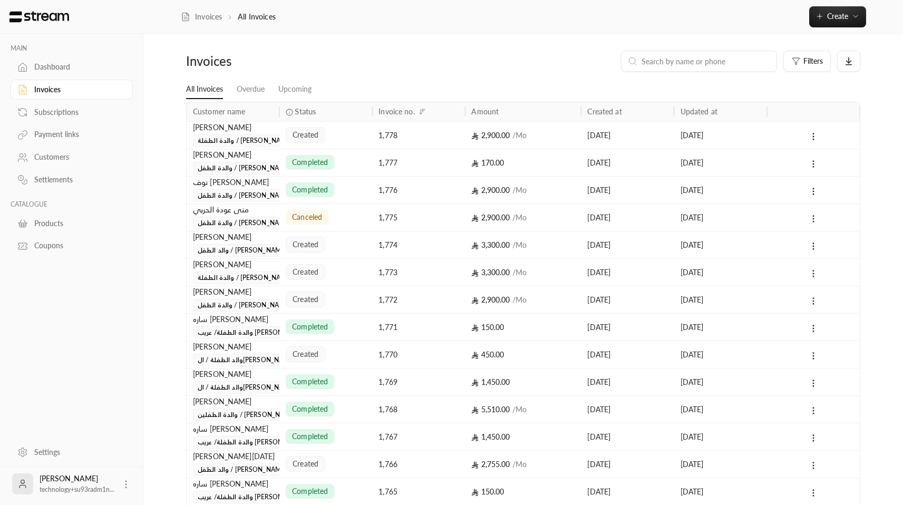
click at [73, 110] on div "Subscriptions" at bounding box center [76, 112] width 85 height 11
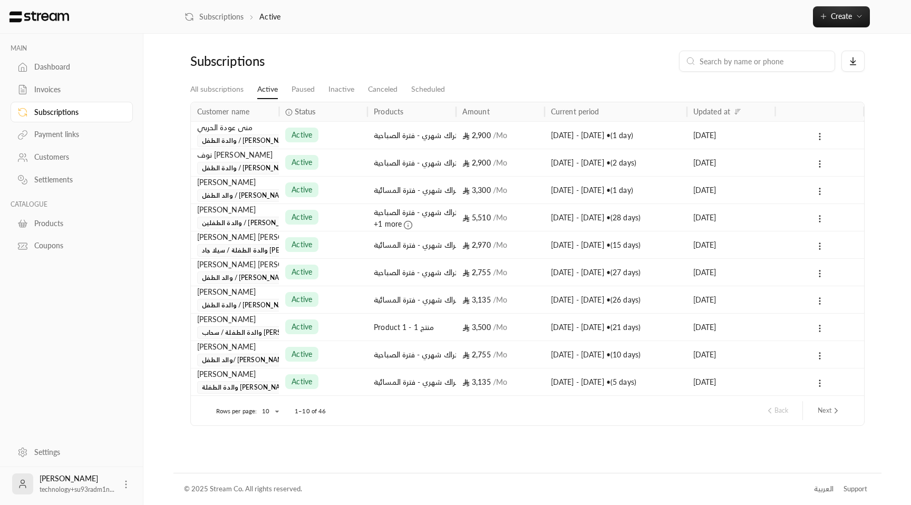
click at [280, 410] on body "MAIN Dashboard Invoices Subscriptions Payment links Customers Settlements CATAL…" at bounding box center [455, 252] width 911 height 505
click at [269, 478] on li "100" at bounding box center [270, 481] width 30 height 17
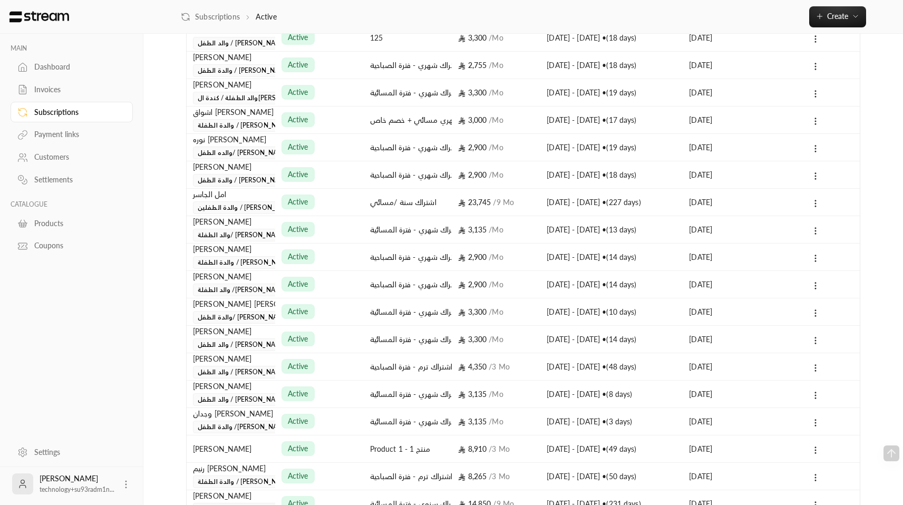
scroll to position [956, 0]
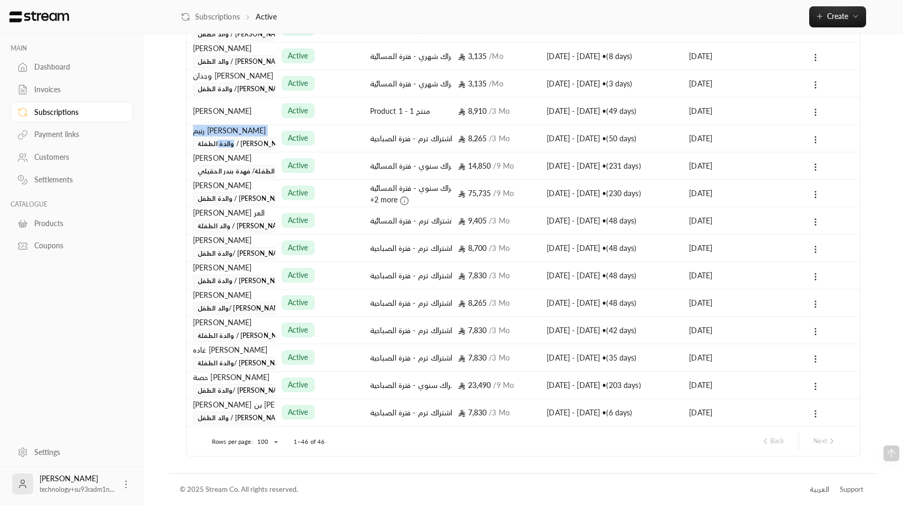
drag, startPoint x: 198, startPoint y: 132, endPoint x: 273, endPoint y: 141, distance: 75.9
click at [273, 141] on div "رنيم فوزي أحمد وهدان والدة الطفلة / ليلي حمزة القيسية" at bounding box center [231, 137] width 89 height 27
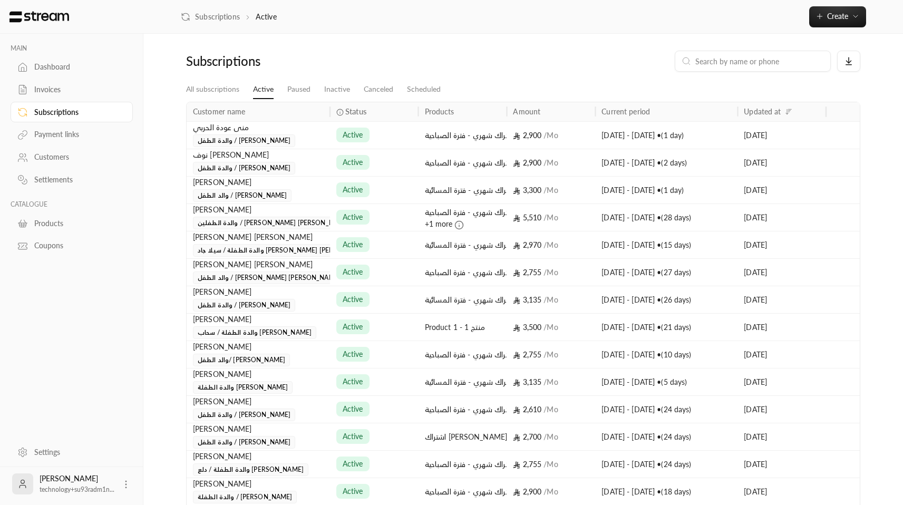
drag, startPoint x: 276, startPoint y: 111, endPoint x: 331, endPoint y: 107, distance: 55.0
click at [331, 107] on div at bounding box center [329, 111] width 5 height 19
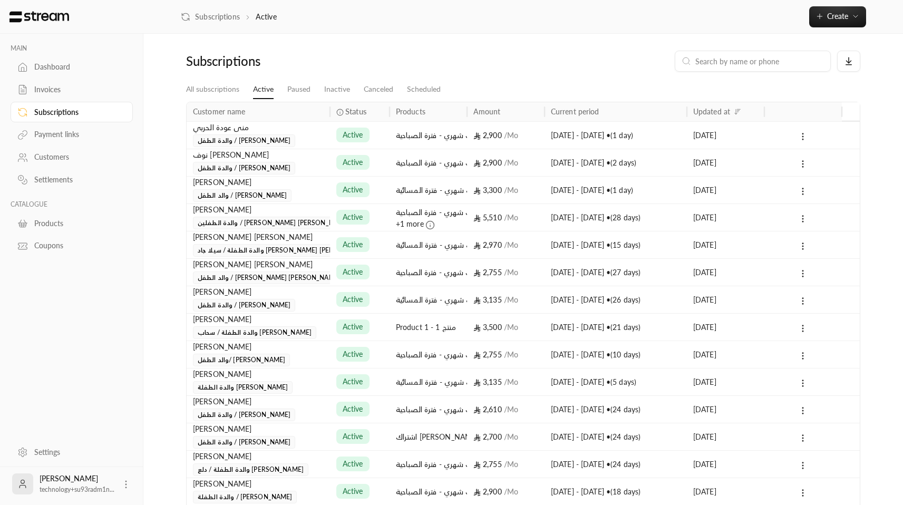
drag, startPoint x: 409, startPoint y: 110, endPoint x: 391, endPoint y: 112, distance: 18.0
click at [391, 112] on div at bounding box center [389, 111] width 5 height 19
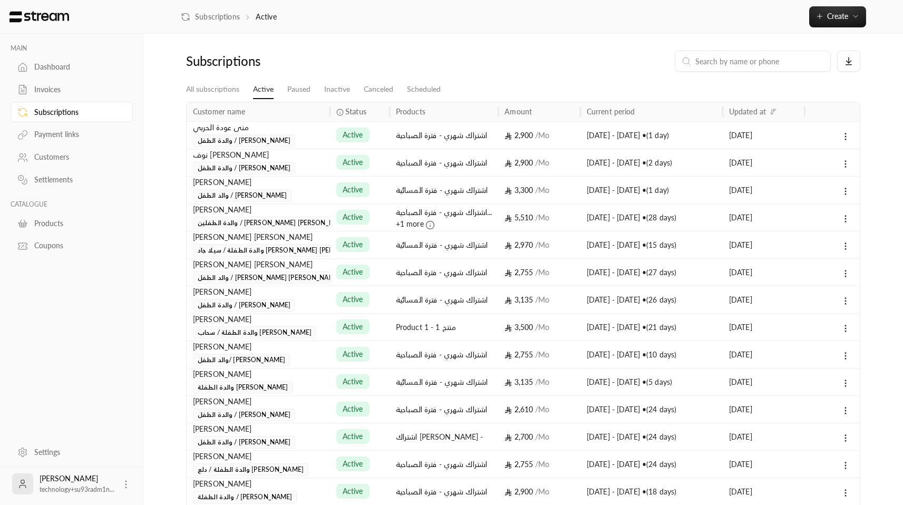
drag, startPoint x: 472, startPoint y: 111, endPoint x: 499, endPoint y: 111, distance: 26.9
click at [499, 111] on div at bounding box center [498, 111] width 5 height 19
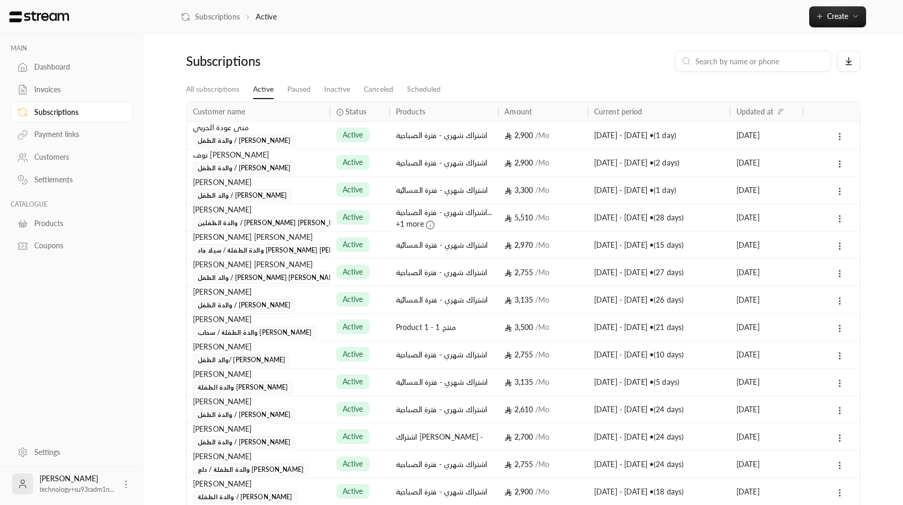
drag, startPoint x: 574, startPoint y: 108, endPoint x: 588, endPoint y: 106, distance: 14.3
click at [588, 106] on div at bounding box center [587, 111] width 5 height 19
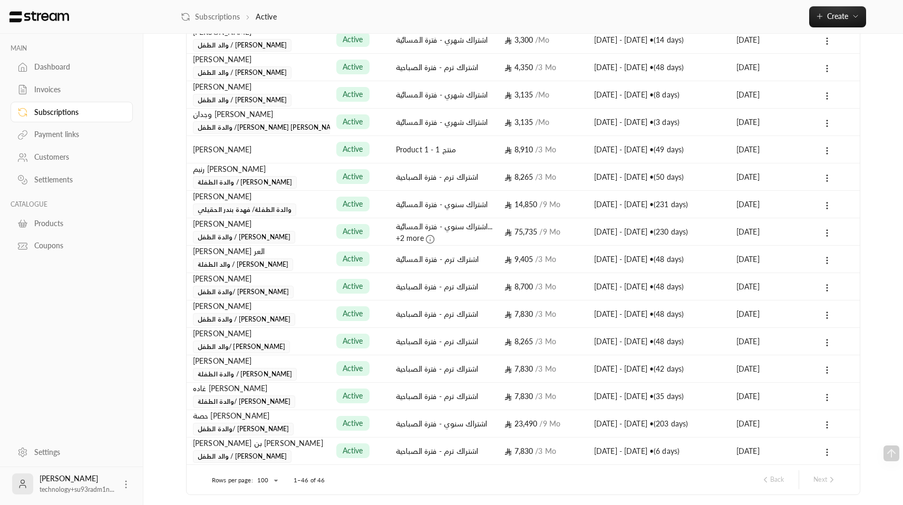
scroll to position [918, 0]
click at [536, 432] on div "23,490 / 9 Mo" at bounding box center [543, 423] width 77 height 27
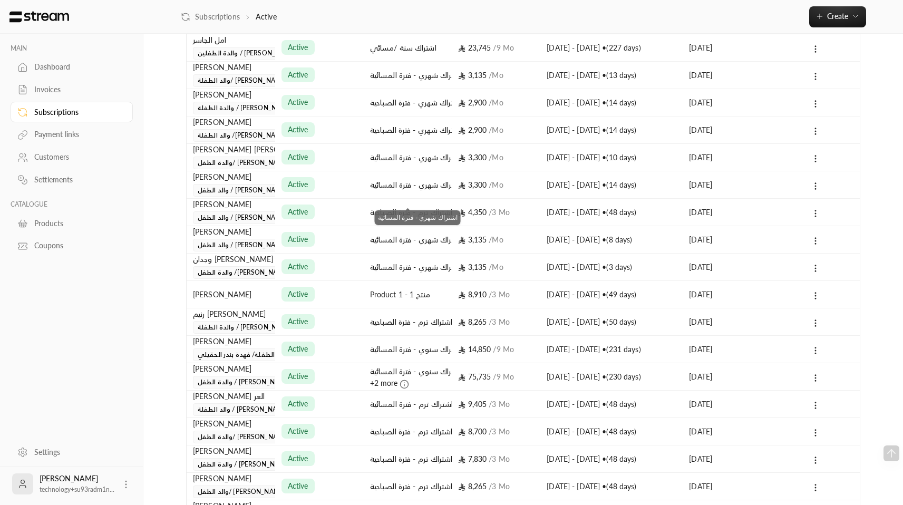
scroll to position [956, 0]
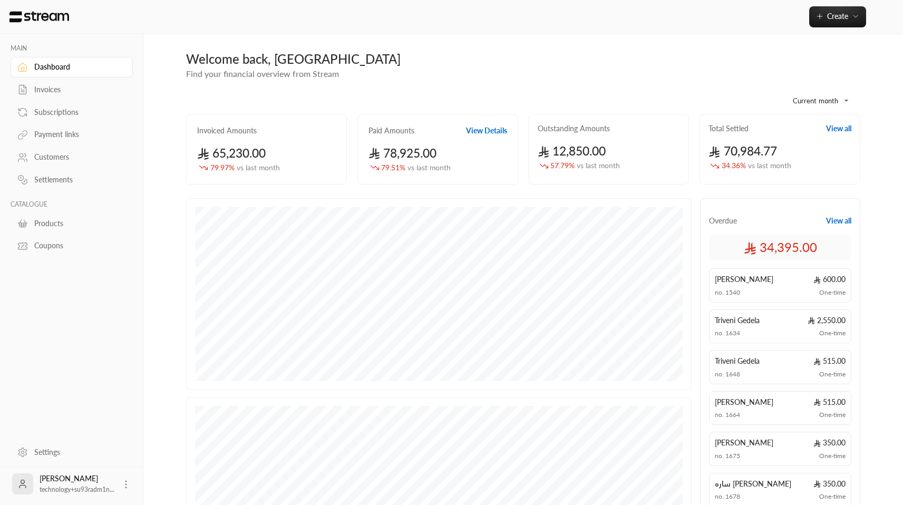
click at [122, 486] on icon at bounding box center [126, 484] width 11 height 11
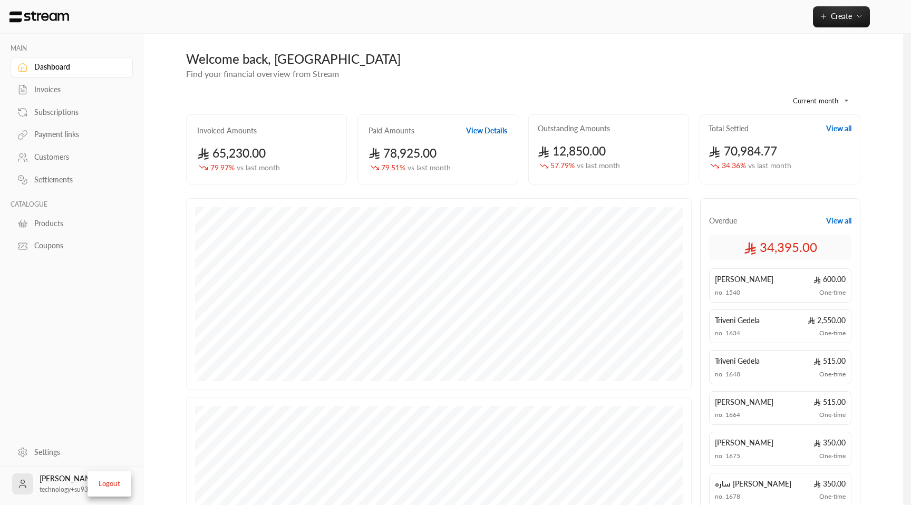
click at [122, 484] on li "Logout" at bounding box center [109, 484] width 38 height 17
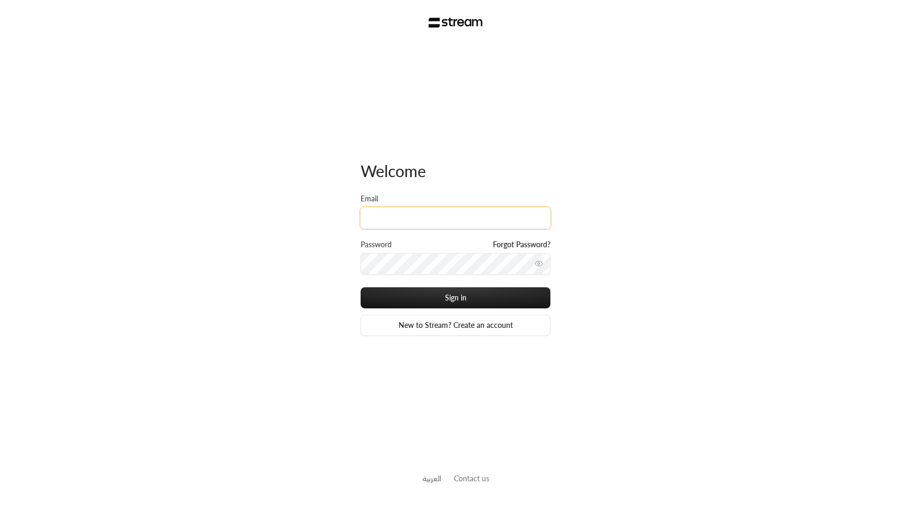
type input "[EMAIL_ADDRESS][DOMAIN_NAME]"
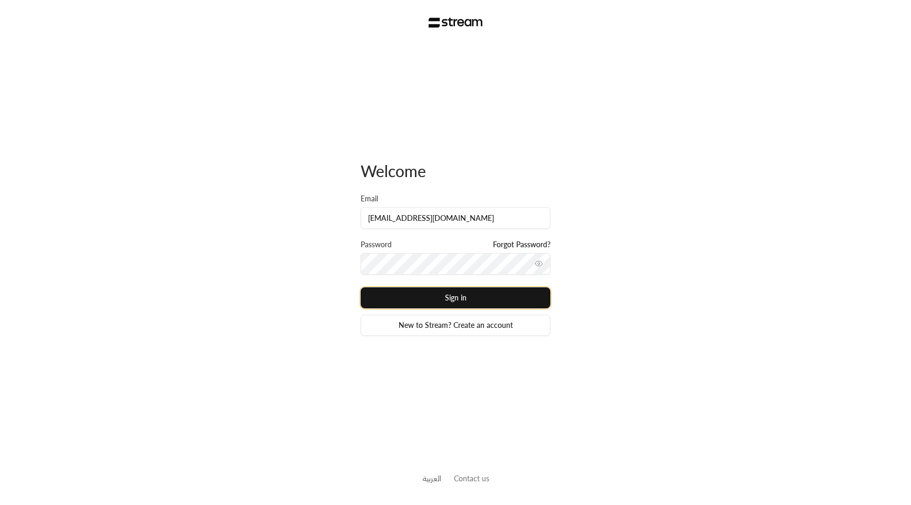
click at [455, 290] on button "Sign in" at bounding box center [456, 297] width 190 height 21
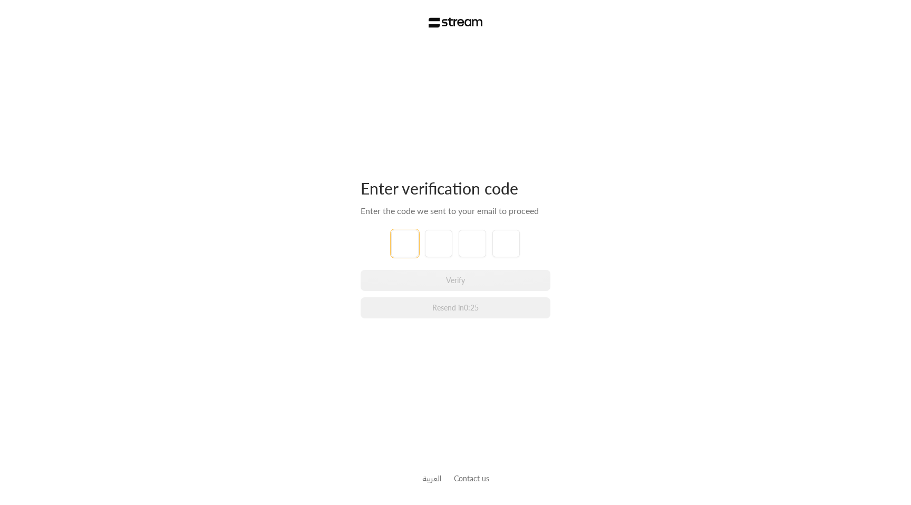
paste input "0"
type input "0"
type input "8"
type input "4"
type input "5"
